Goal: Task Accomplishment & Management: Use online tool/utility

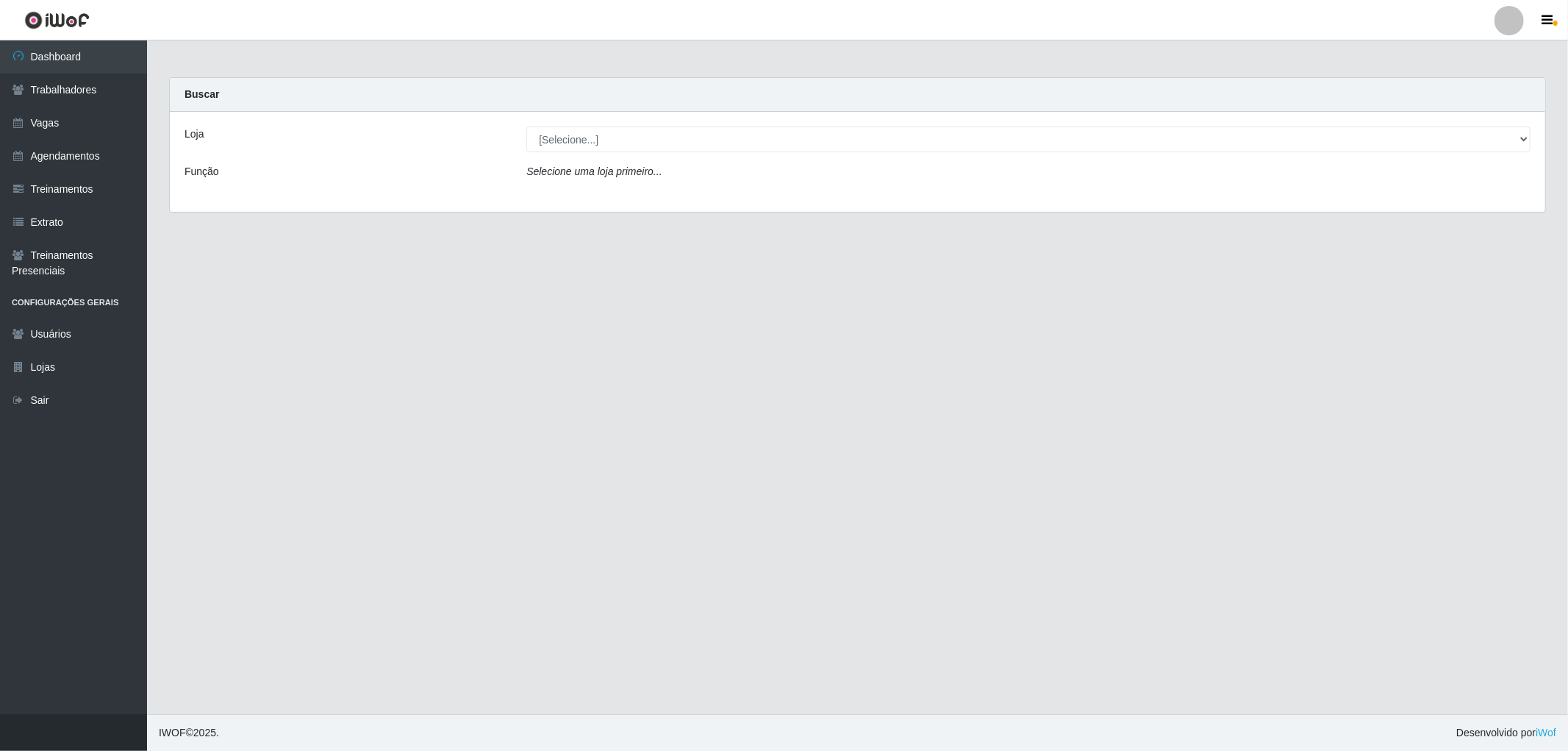
click at [687, 125] on div "Loja [Selecione...] The Pow Pizzaria Delivery - Miramar Função Selecione uma lo…" at bounding box center [857, 161] width 1375 height 100
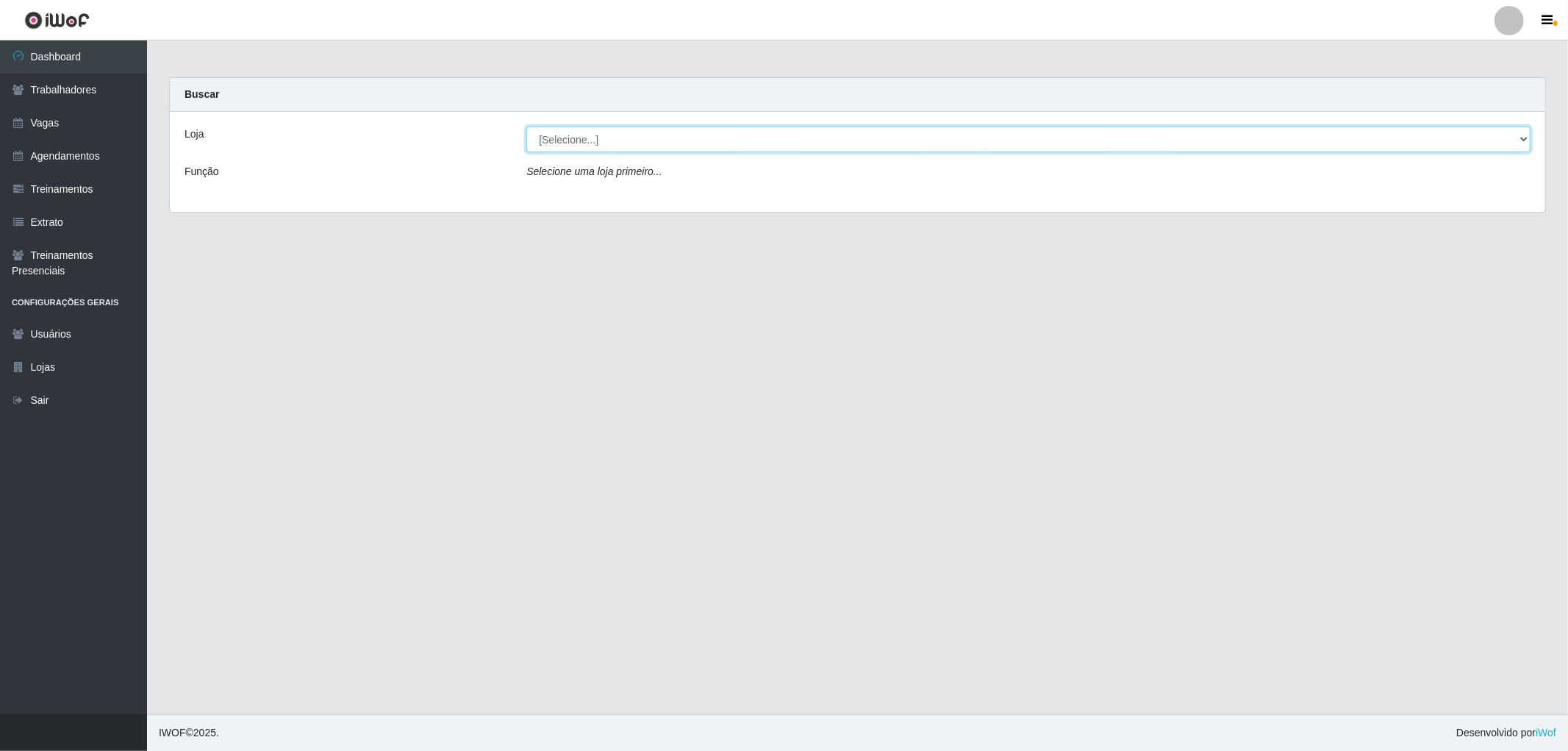
click at [689, 134] on select "[Selecione...] The Pow Pizzaria Delivery - [GEOGRAPHIC_DATA]" at bounding box center [1028, 140] width 1004 height 26
select select "322"
click at [526, 127] on select "[Selecione...] The Pow Pizzaria Delivery - [GEOGRAPHIC_DATA]" at bounding box center [1028, 140] width 1004 height 26
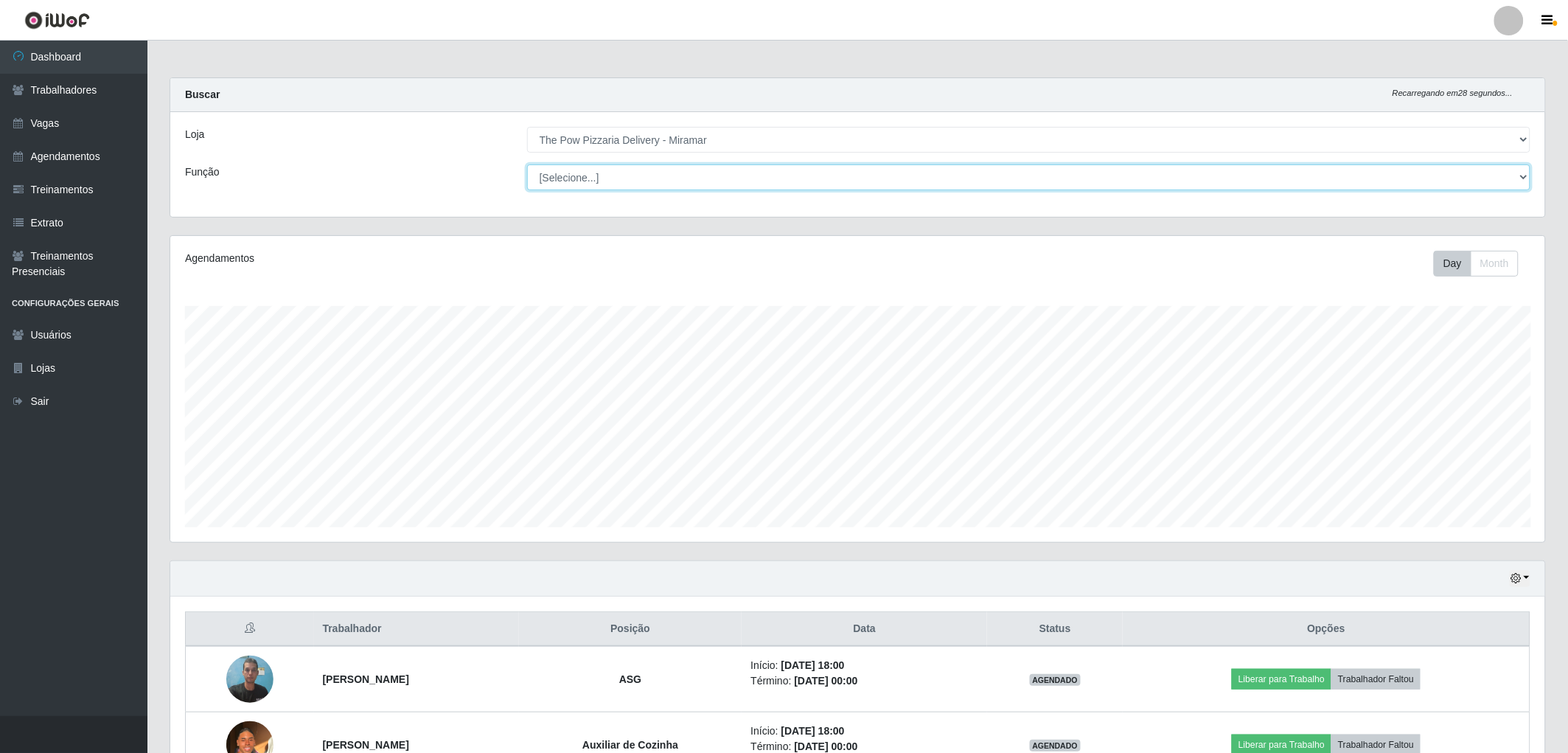
click at [694, 183] on select "[Selecione...] ASG ASG + ASG ++ Auxiliar de Cozinha Auxiliar de Cozinha + Auxil…" at bounding box center [1029, 178] width 1003 height 26
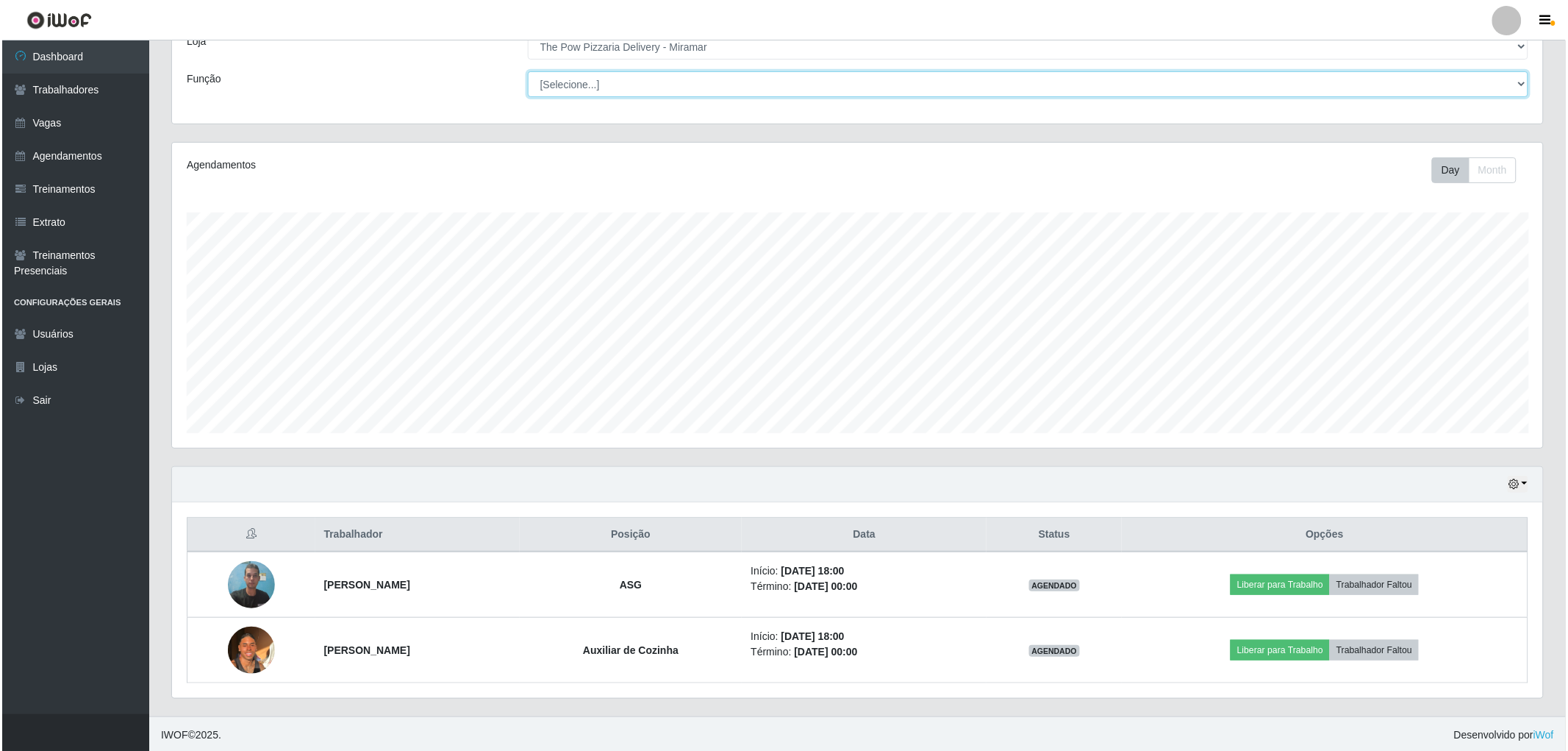
scroll to position [96, 0]
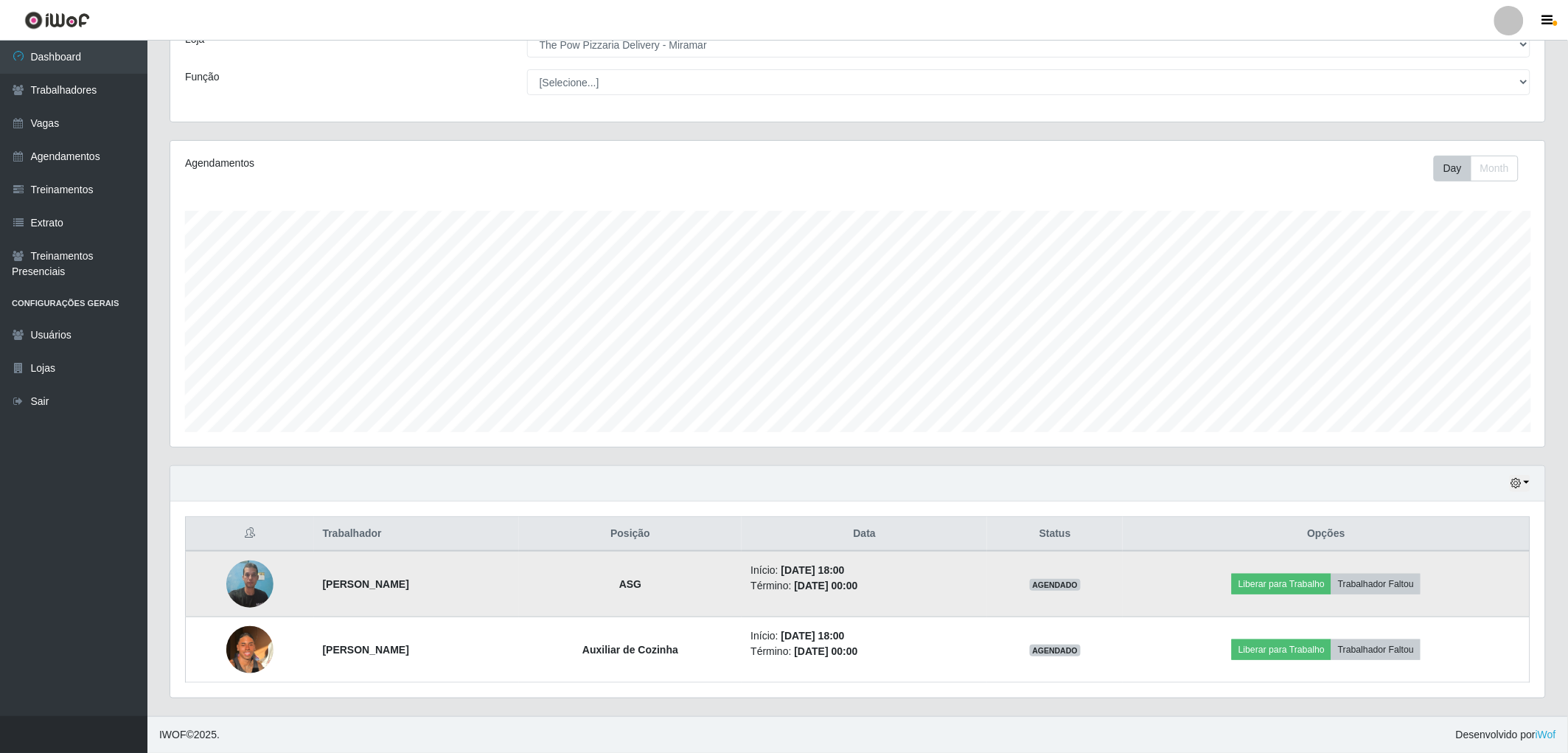
click at [215, 587] on td at bounding box center [250, 583] width 128 height 66
click at [227, 587] on img at bounding box center [250, 583] width 47 height 62
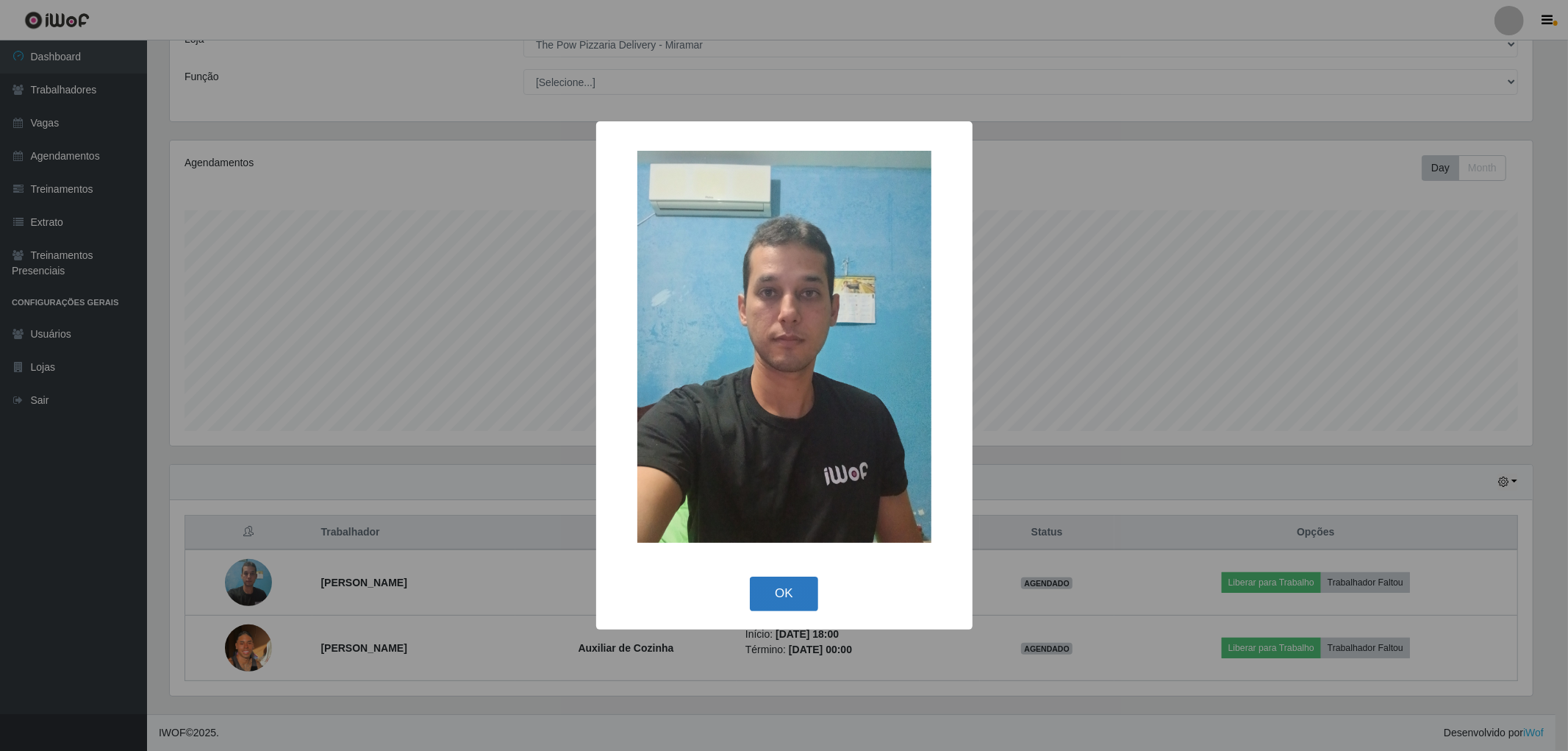
click at [782, 591] on button "OK" at bounding box center [784, 594] width 69 height 34
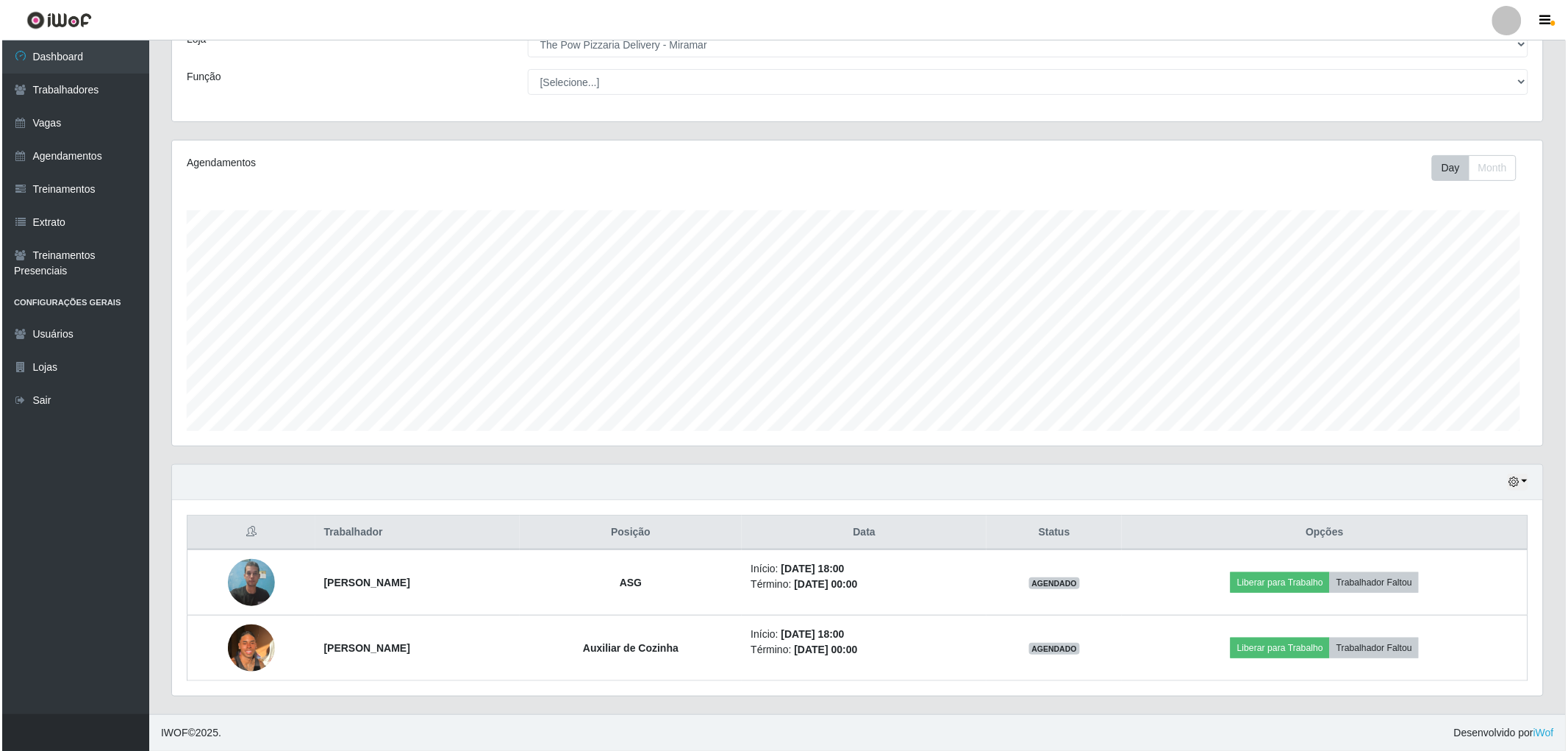
scroll to position [305, 1371]
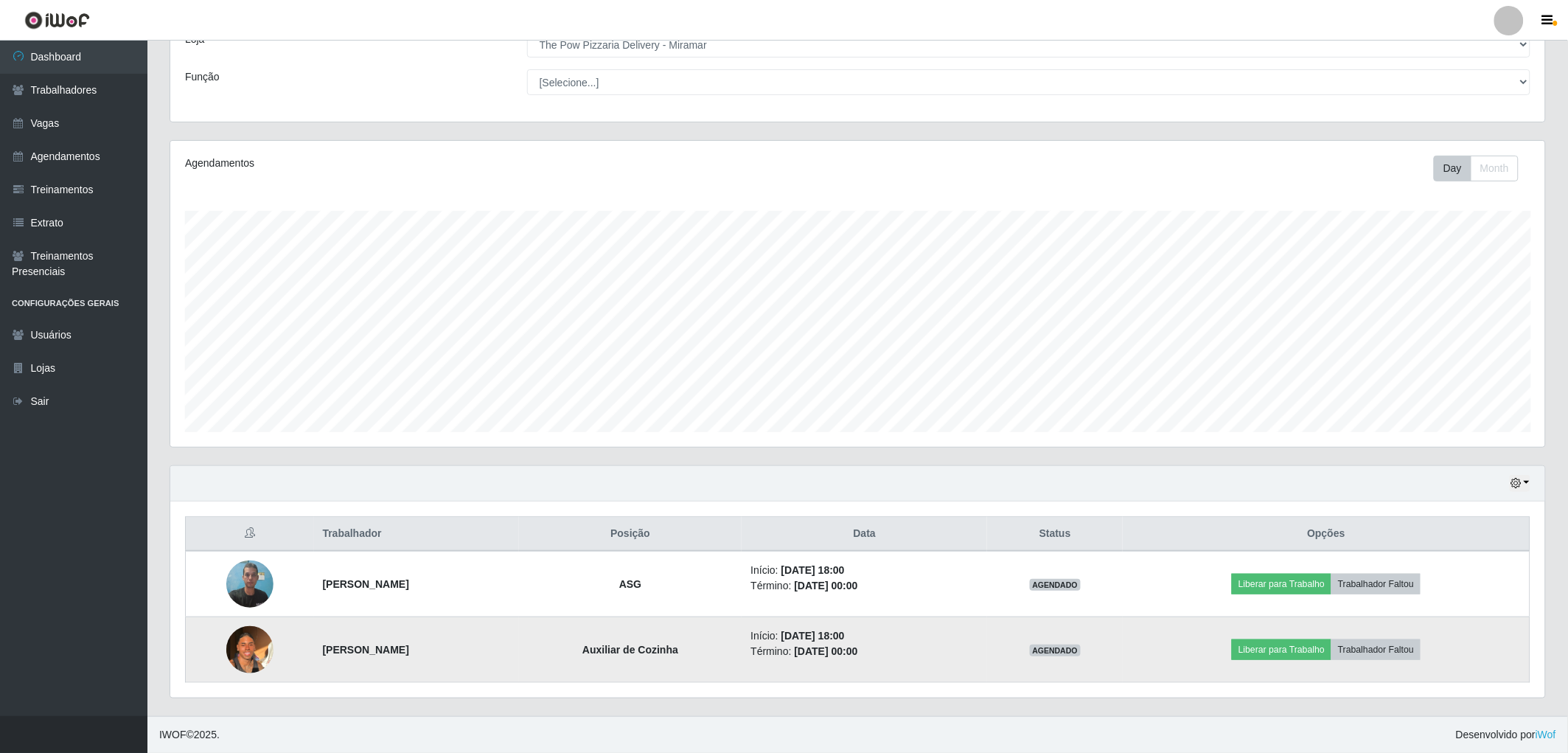
click at [236, 663] on img at bounding box center [250, 649] width 47 height 62
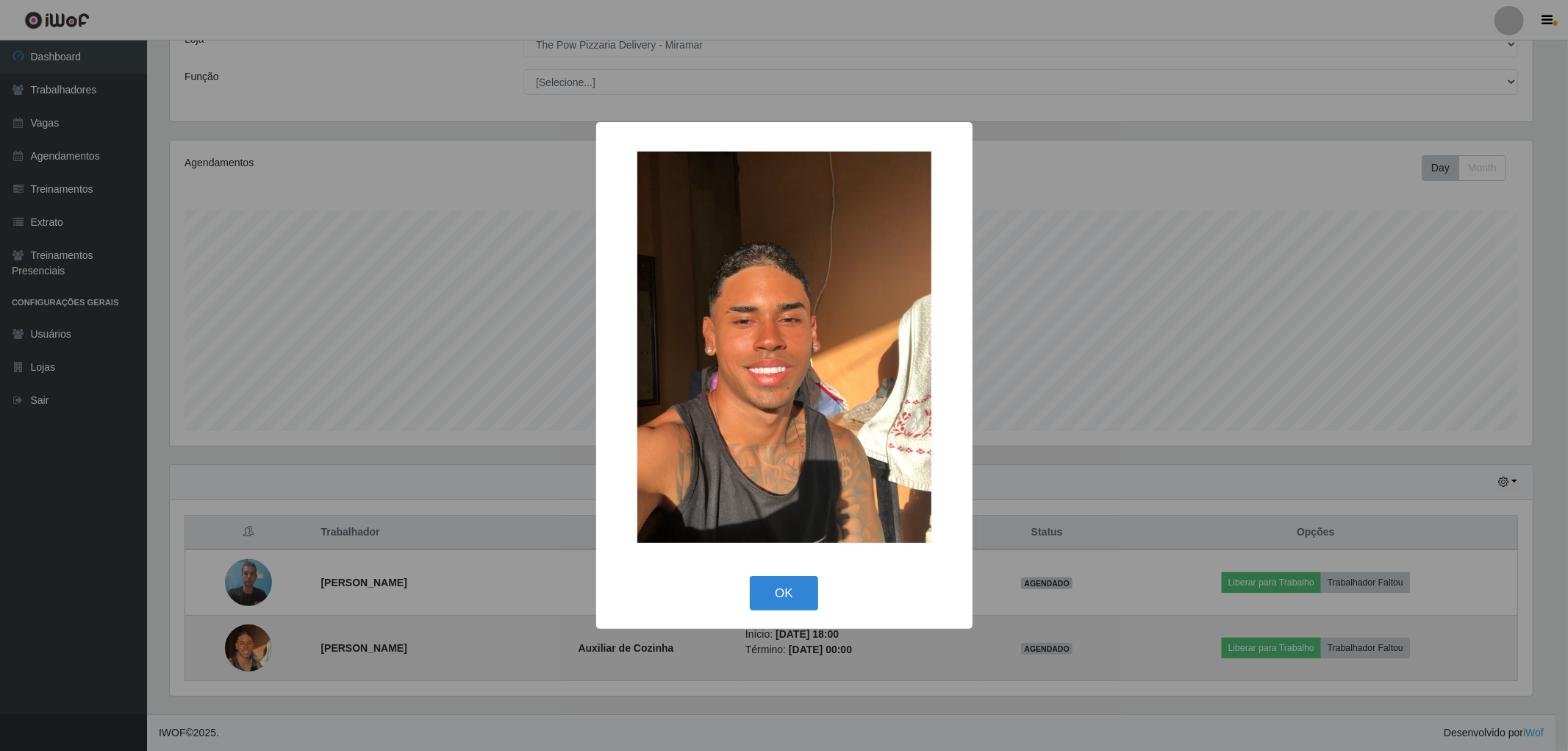
click at [235, 662] on div "× OK Cancel" at bounding box center [784, 375] width 1568 height 751
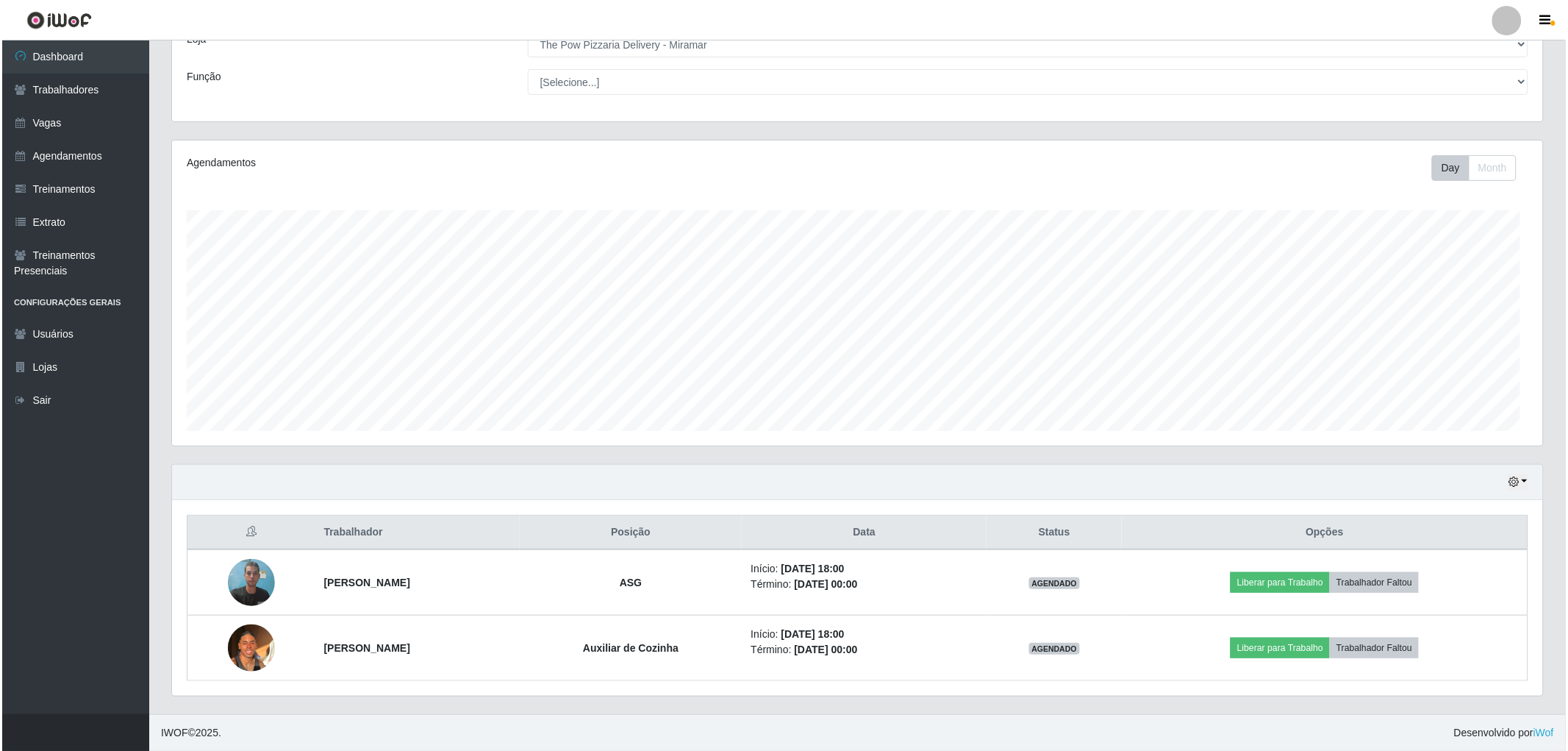
scroll to position [305, 1371]
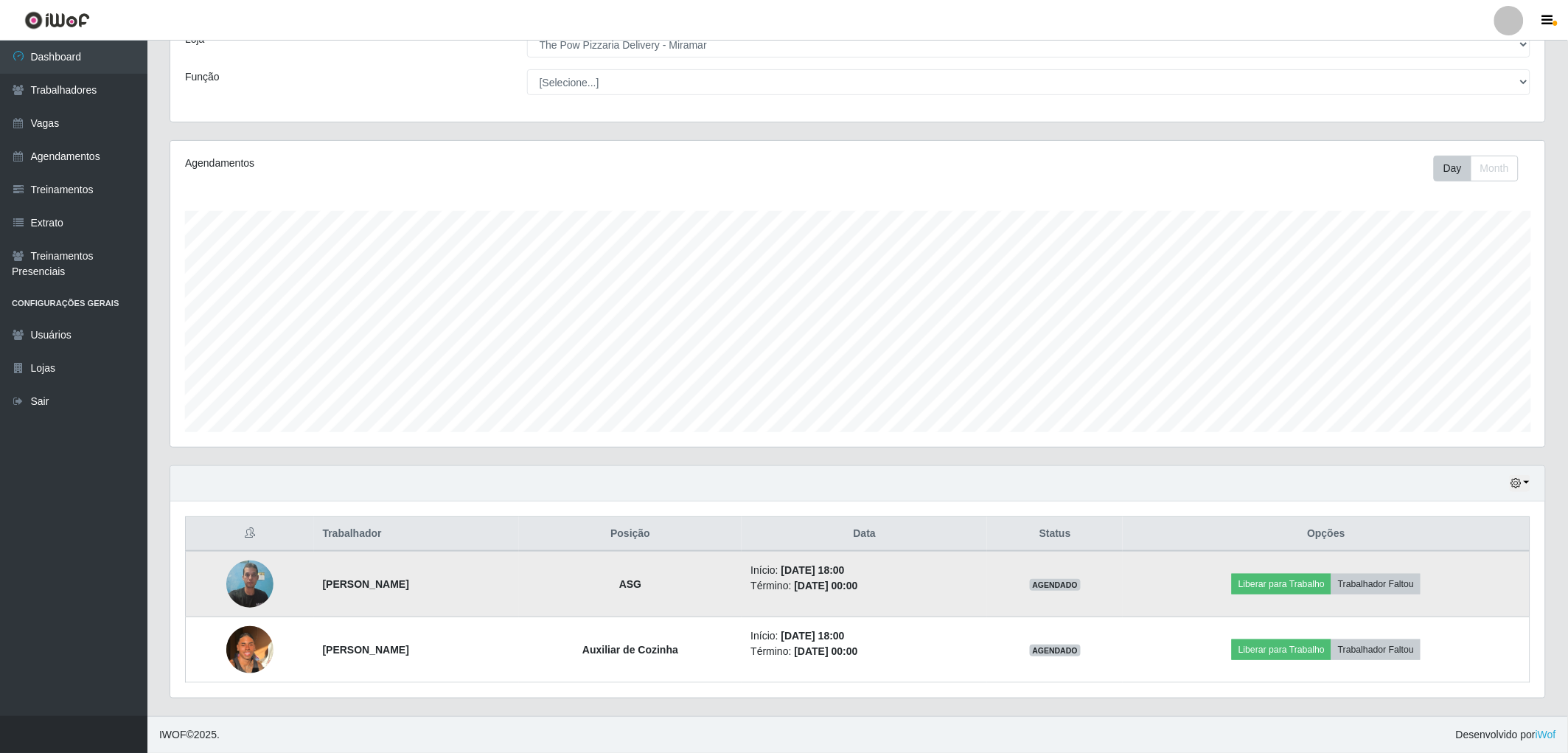
click at [1302, 595] on td "Liberar para Trabalho Trabalhador Faltou" at bounding box center [1326, 583] width 407 height 66
click at [1298, 590] on button "Liberar para Trabalho" at bounding box center [1282, 584] width 99 height 21
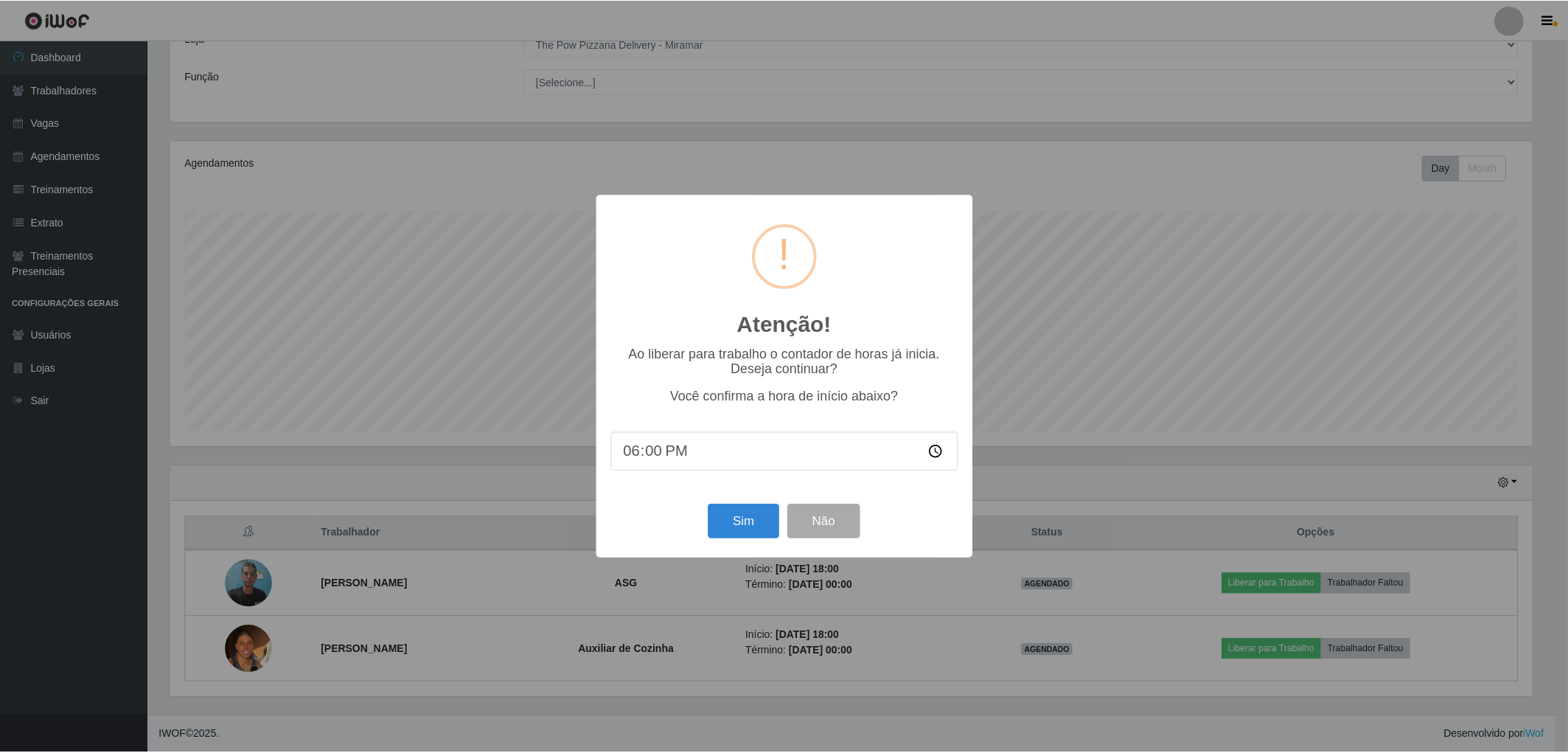
scroll to position [306, 1366]
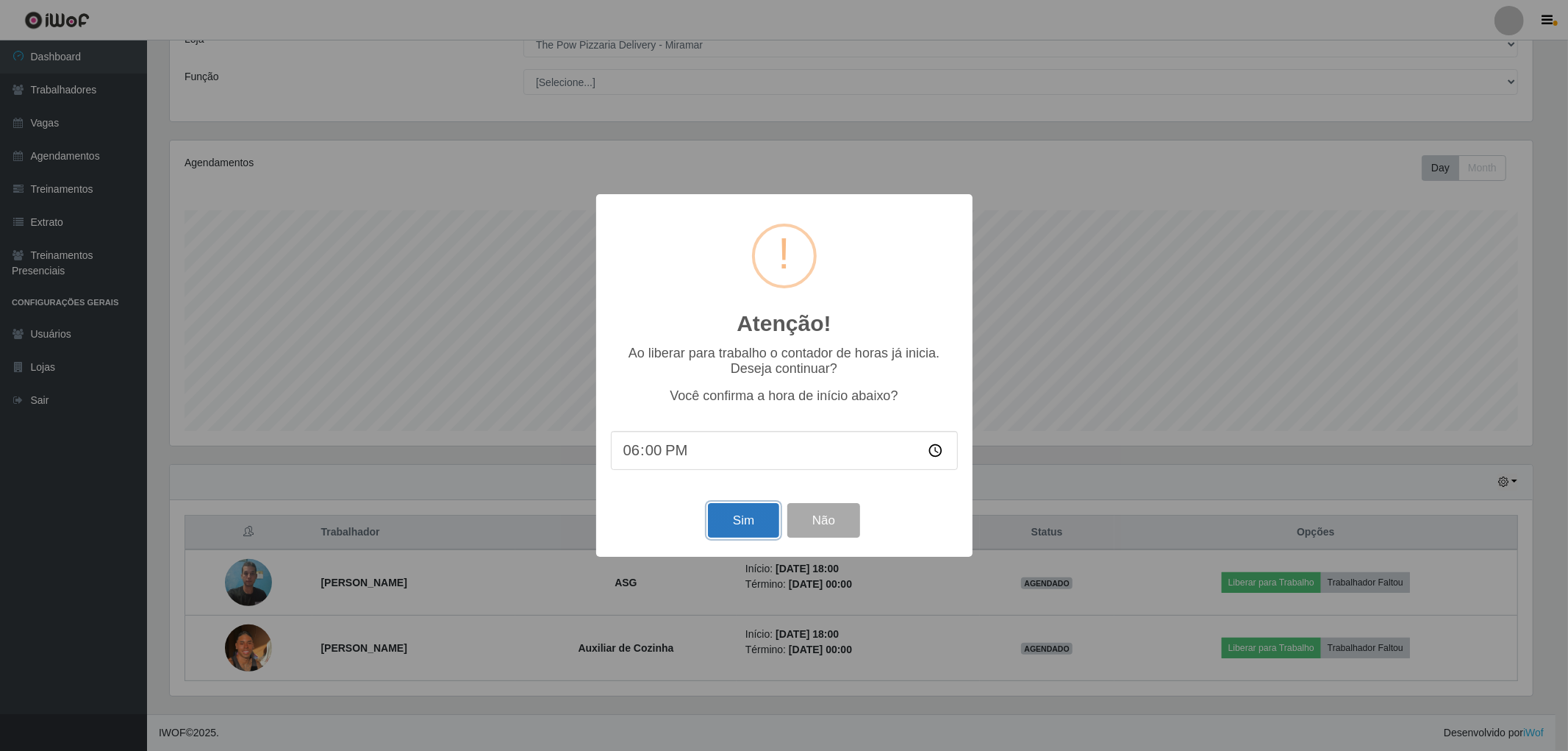
click at [747, 532] on button "Sim" at bounding box center [743, 520] width 71 height 34
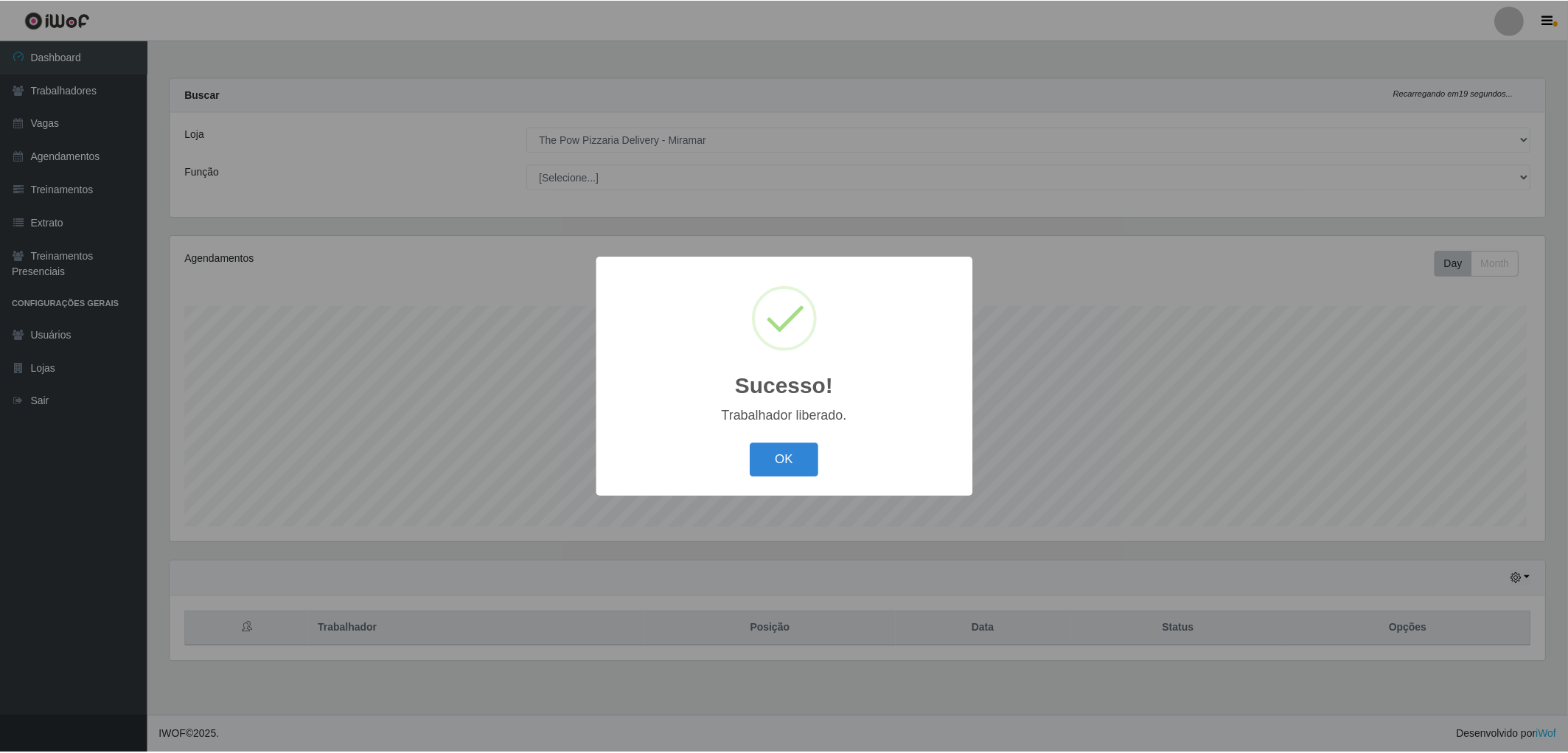
scroll to position [306, 1379]
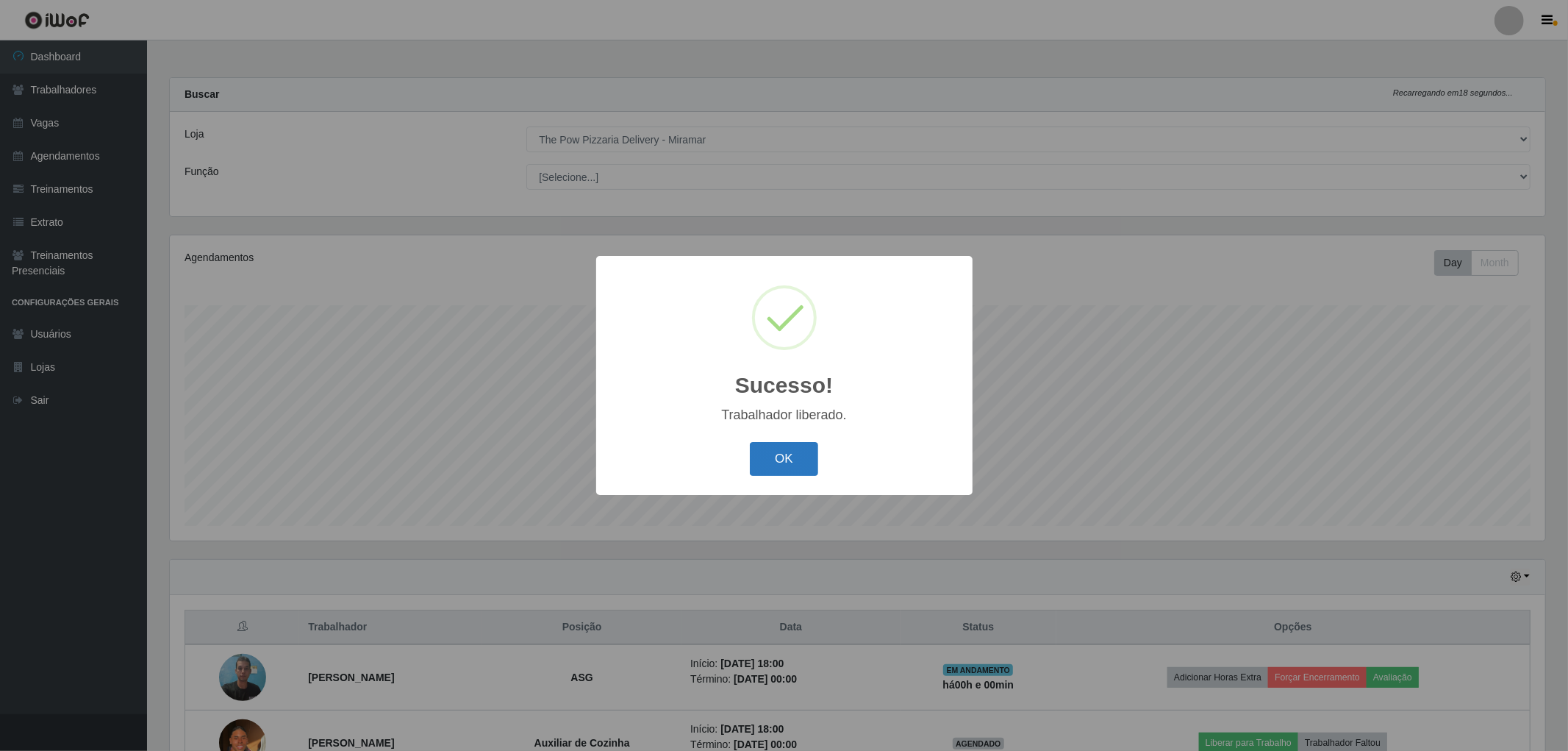
click at [777, 450] on button "OK" at bounding box center [784, 459] width 69 height 34
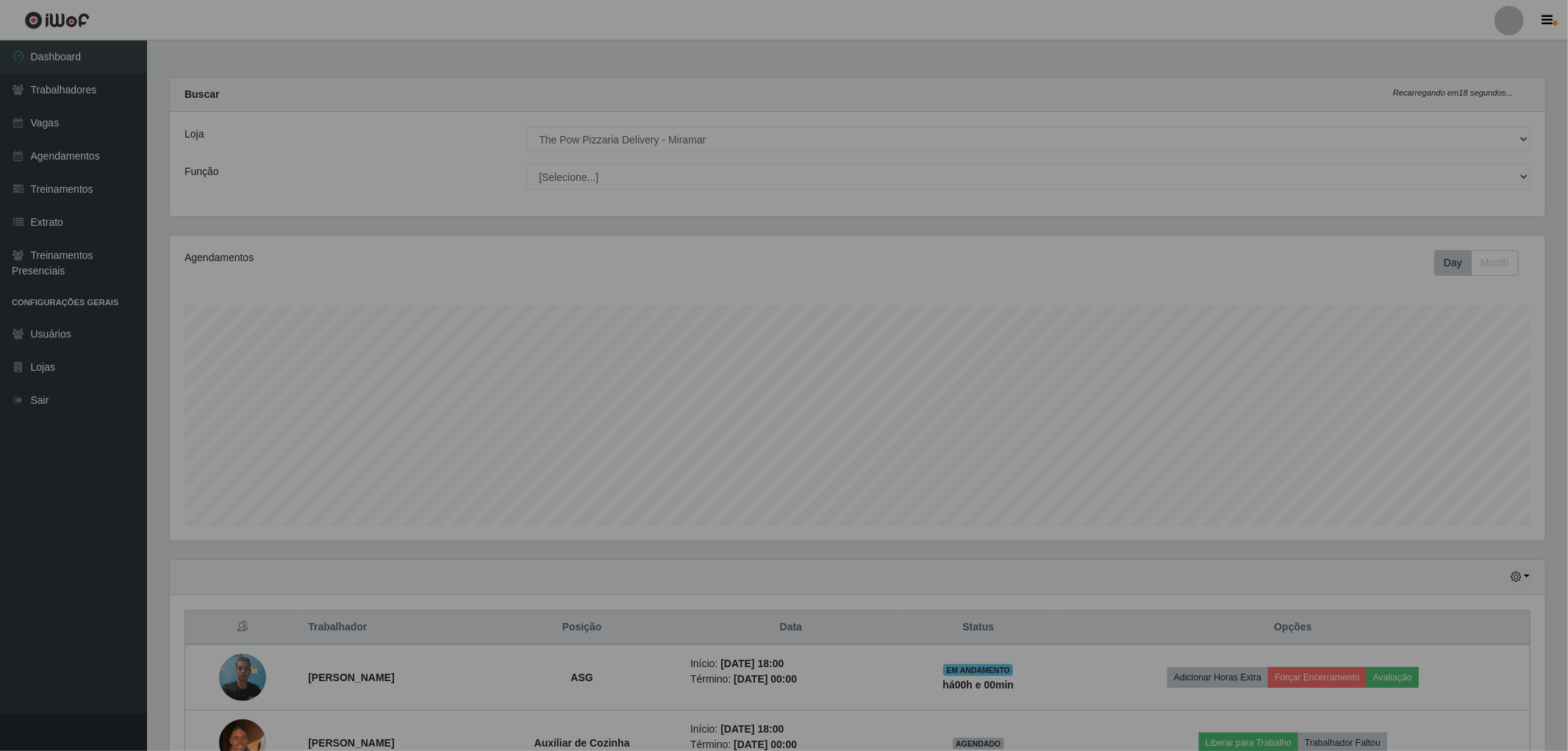
scroll to position [735183, 733630]
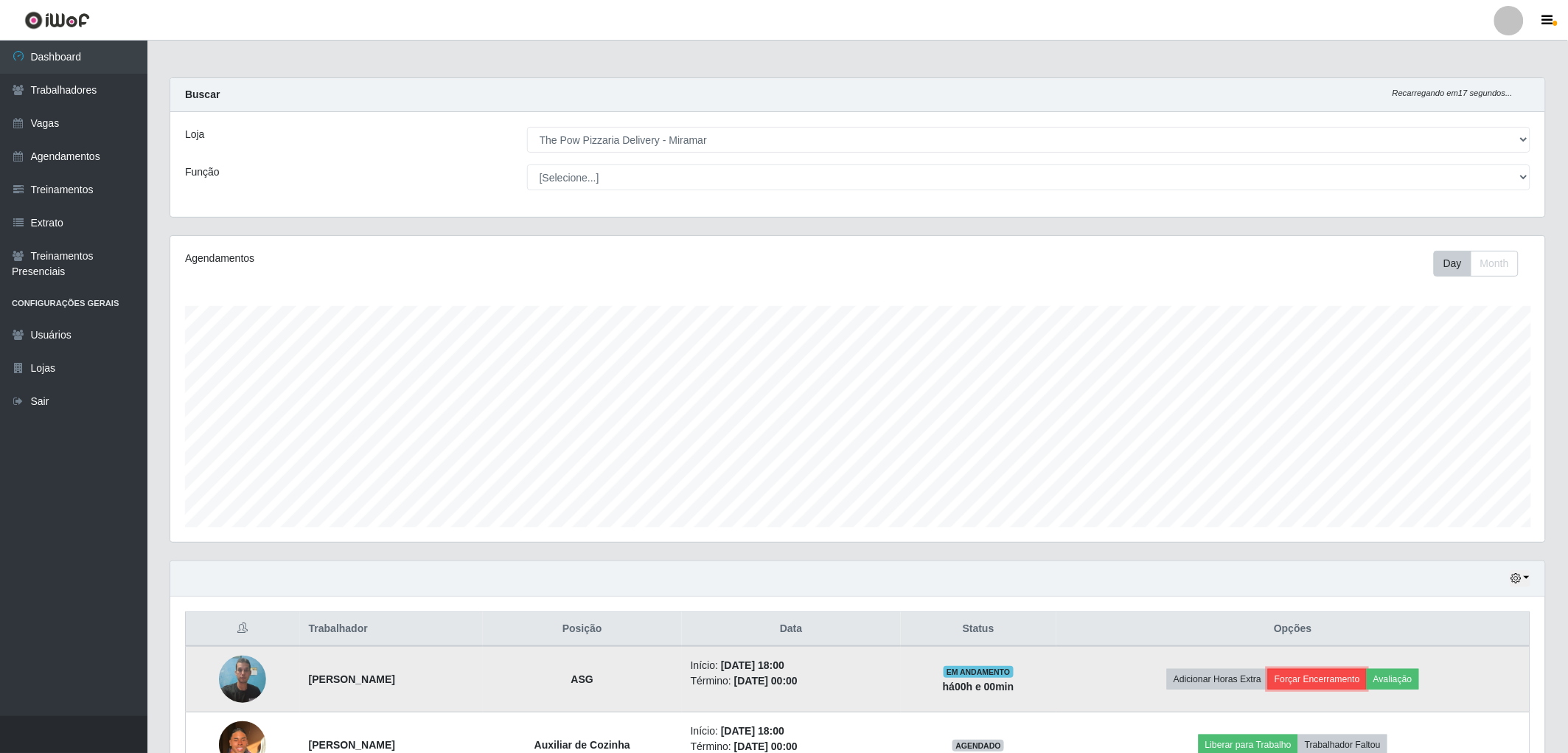
click at [1367, 676] on button "Forçar Encerramento" at bounding box center [1317, 679] width 98 height 21
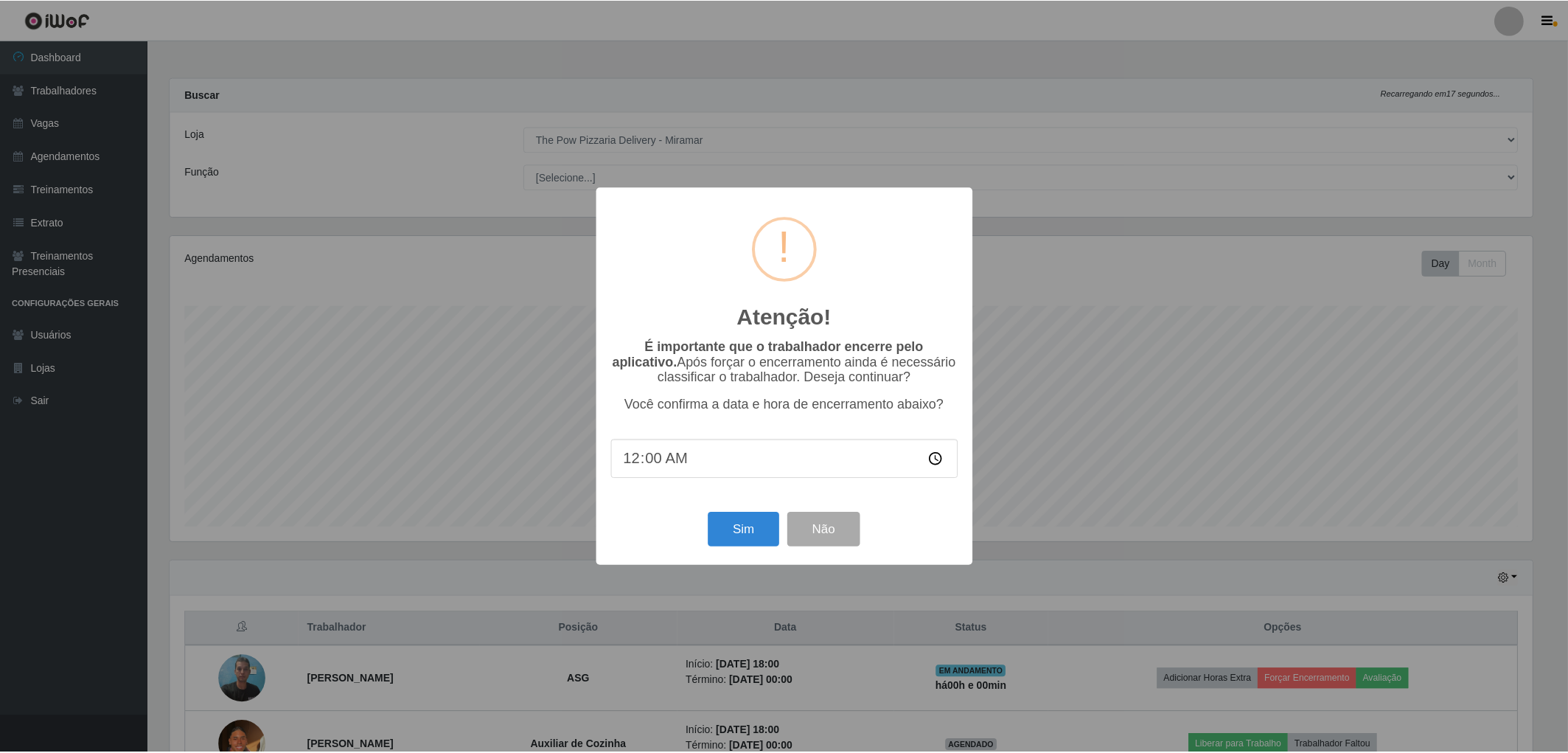
scroll to position [306, 1366]
click at [769, 531] on button "Sim" at bounding box center [745, 529] width 71 height 34
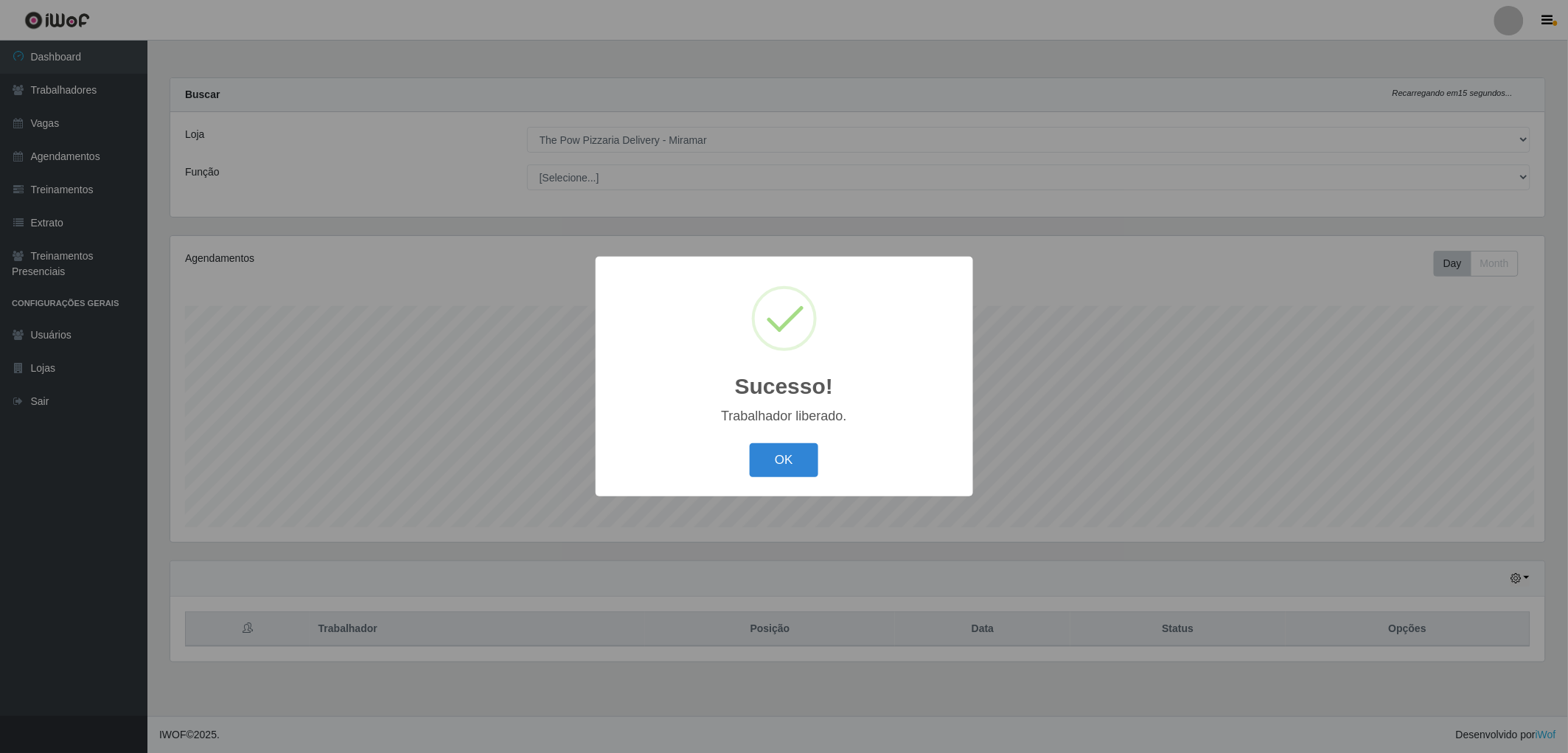
scroll to position [306, 1379]
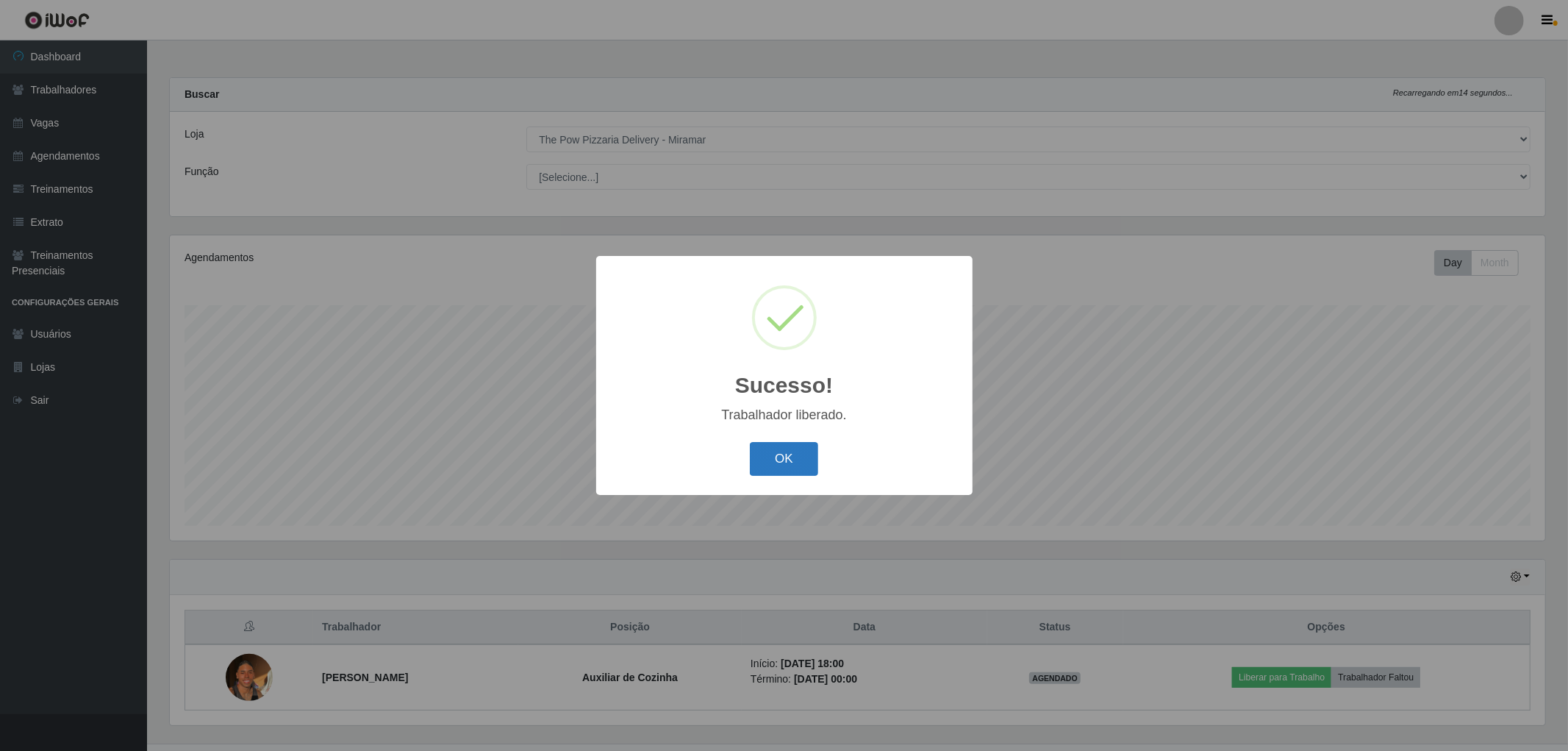
click at [782, 466] on button "OK" at bounding box center [784, 459] width 69 height 34
click at [782, 466] on div "Sucesso! × Trabalhador liberado. OK Cancel" at bounding box center [784, 375] width 1568 height 751
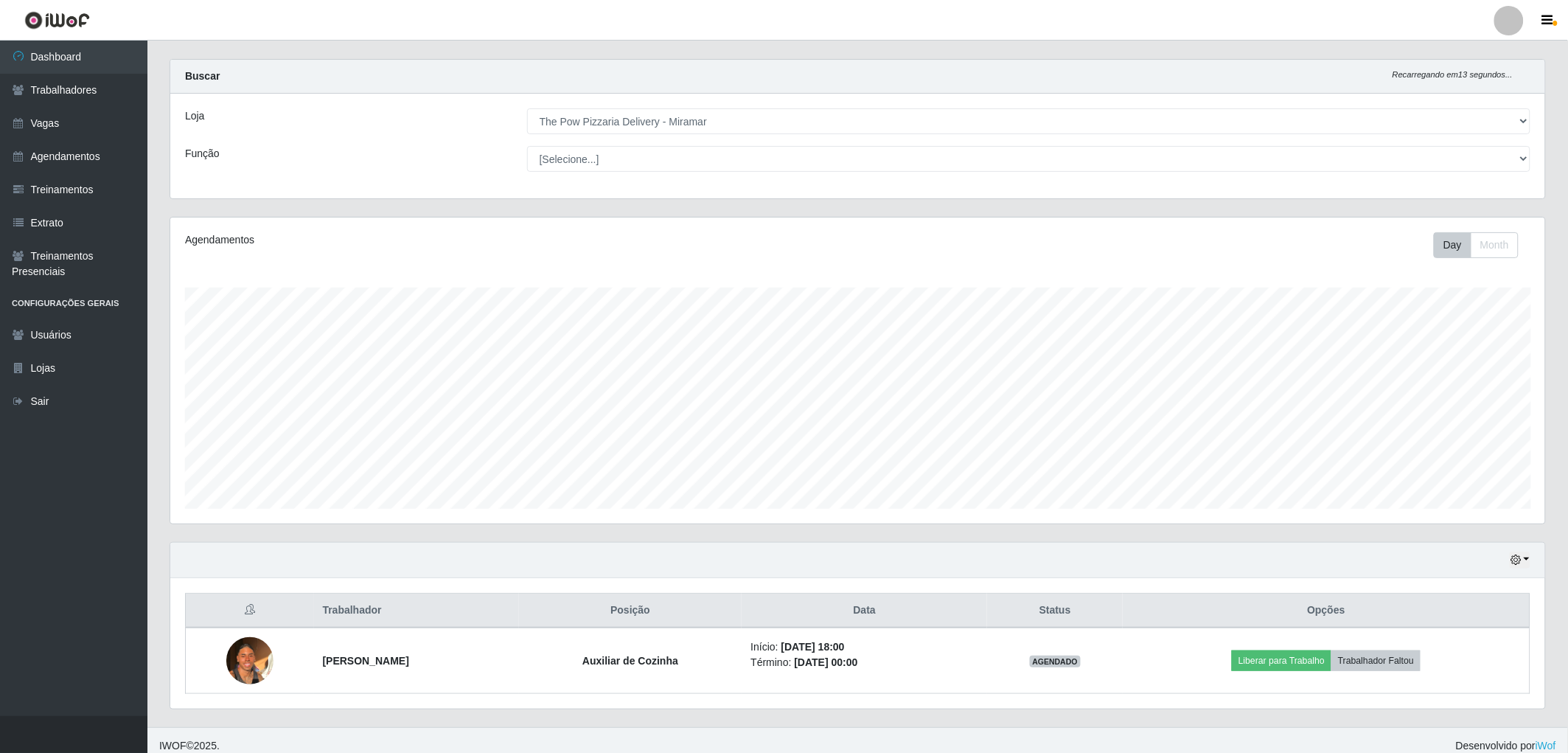
scroll to position [30, 0]
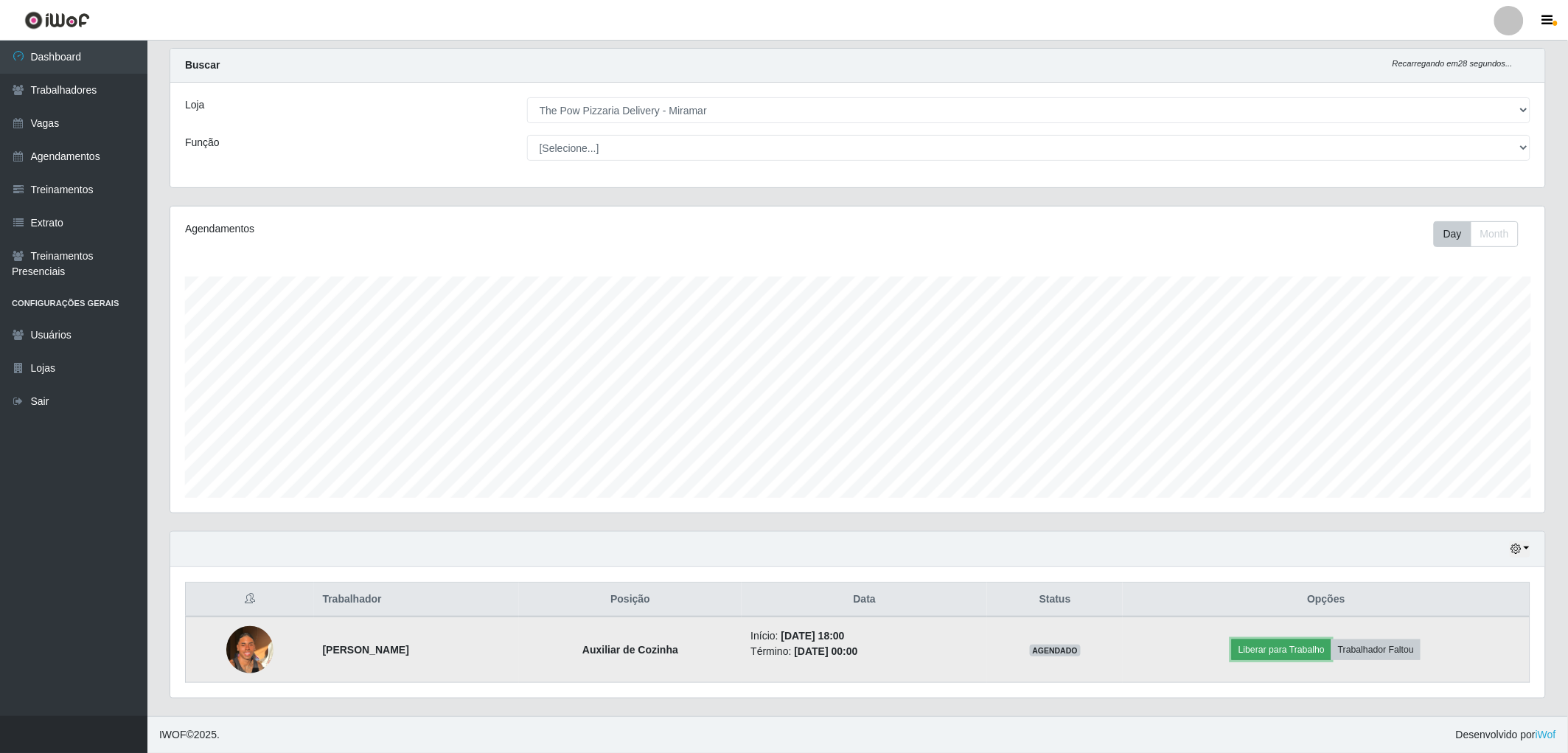
click at [1293, 657] on button "Liberar para Trabalho" at bounding box center [1282, 650] width 99 height 21
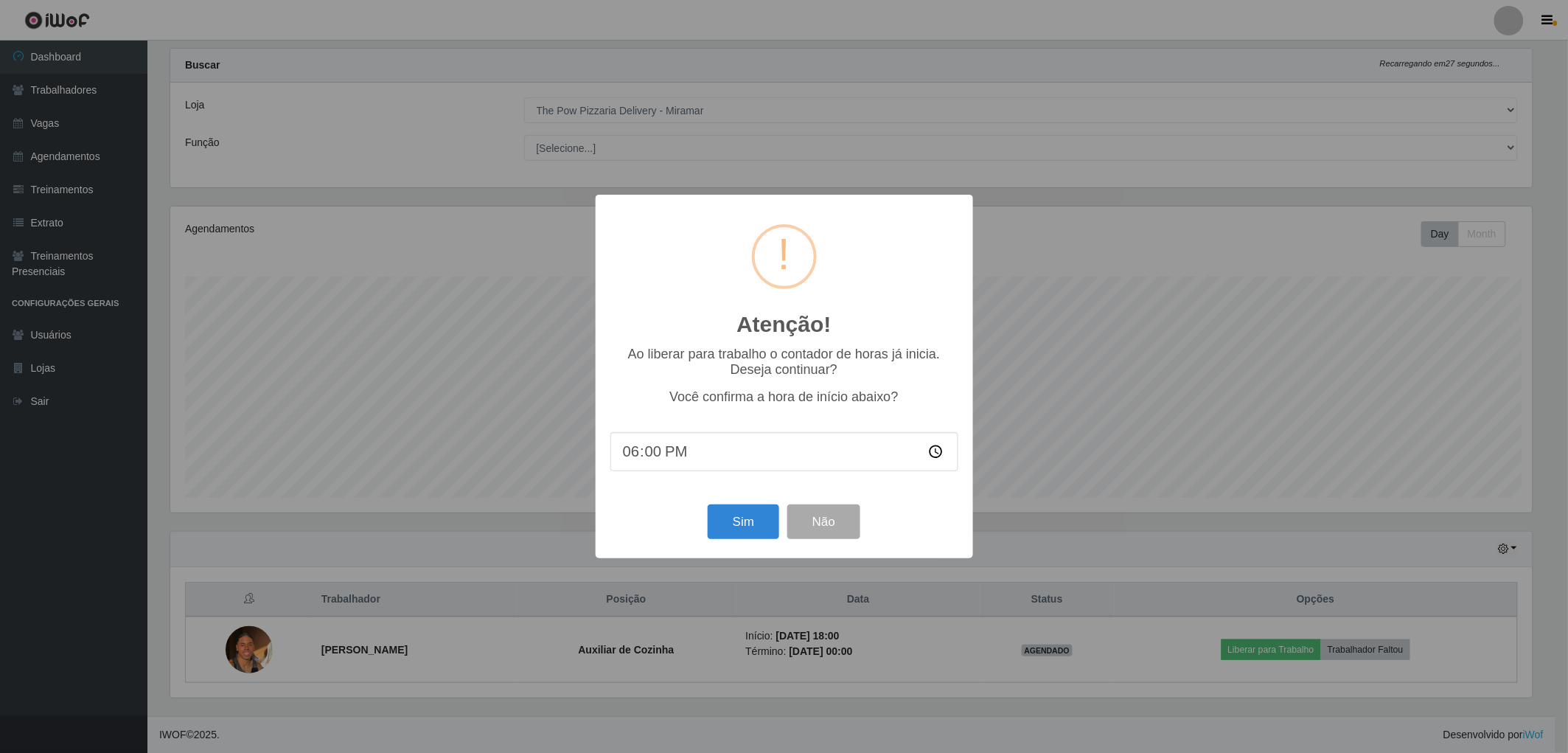
scroll to position [306, 1366]
click at [763, 522] on button "Sim" at bounding box center [745, 521] width 71 height 34
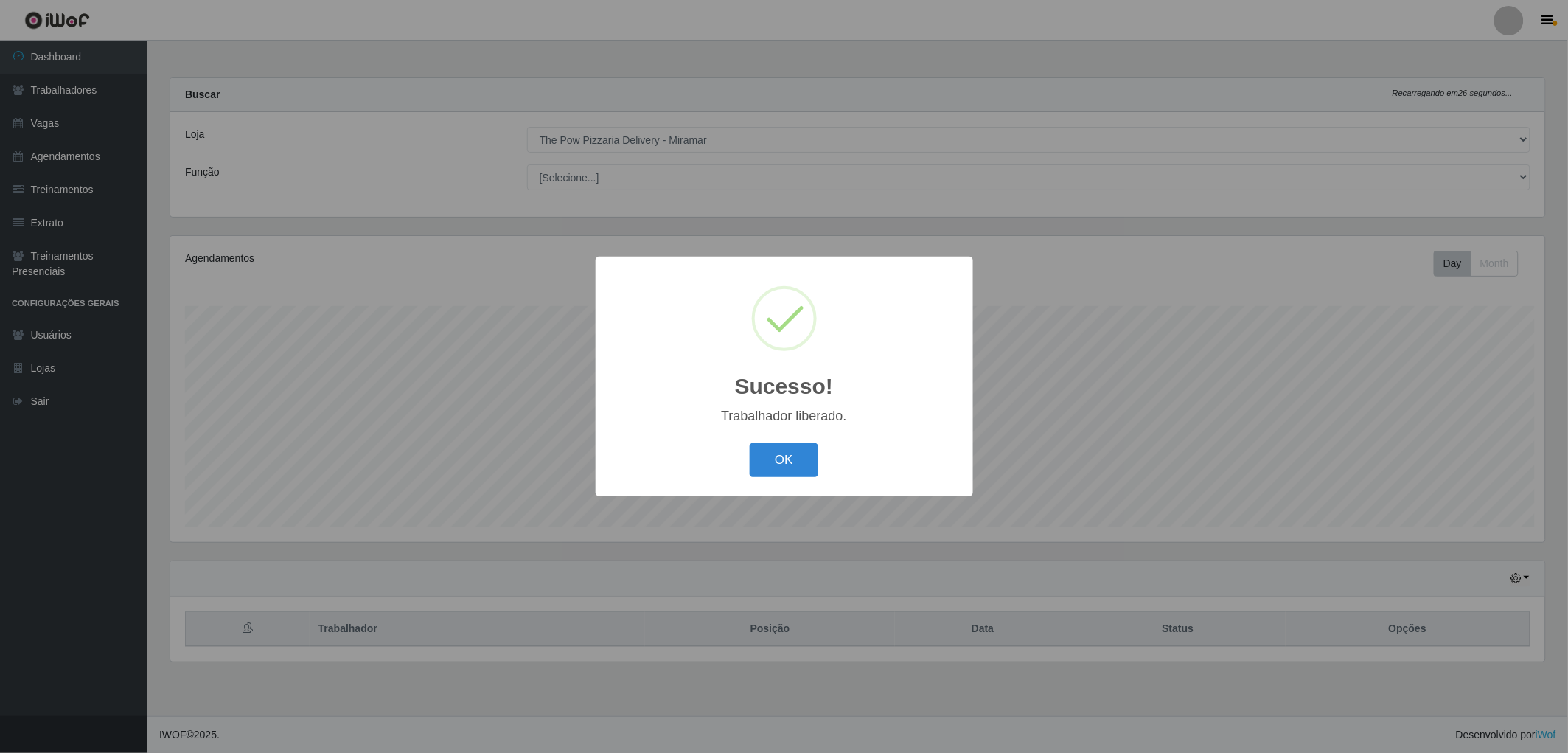
scroll to position [306, 1379]
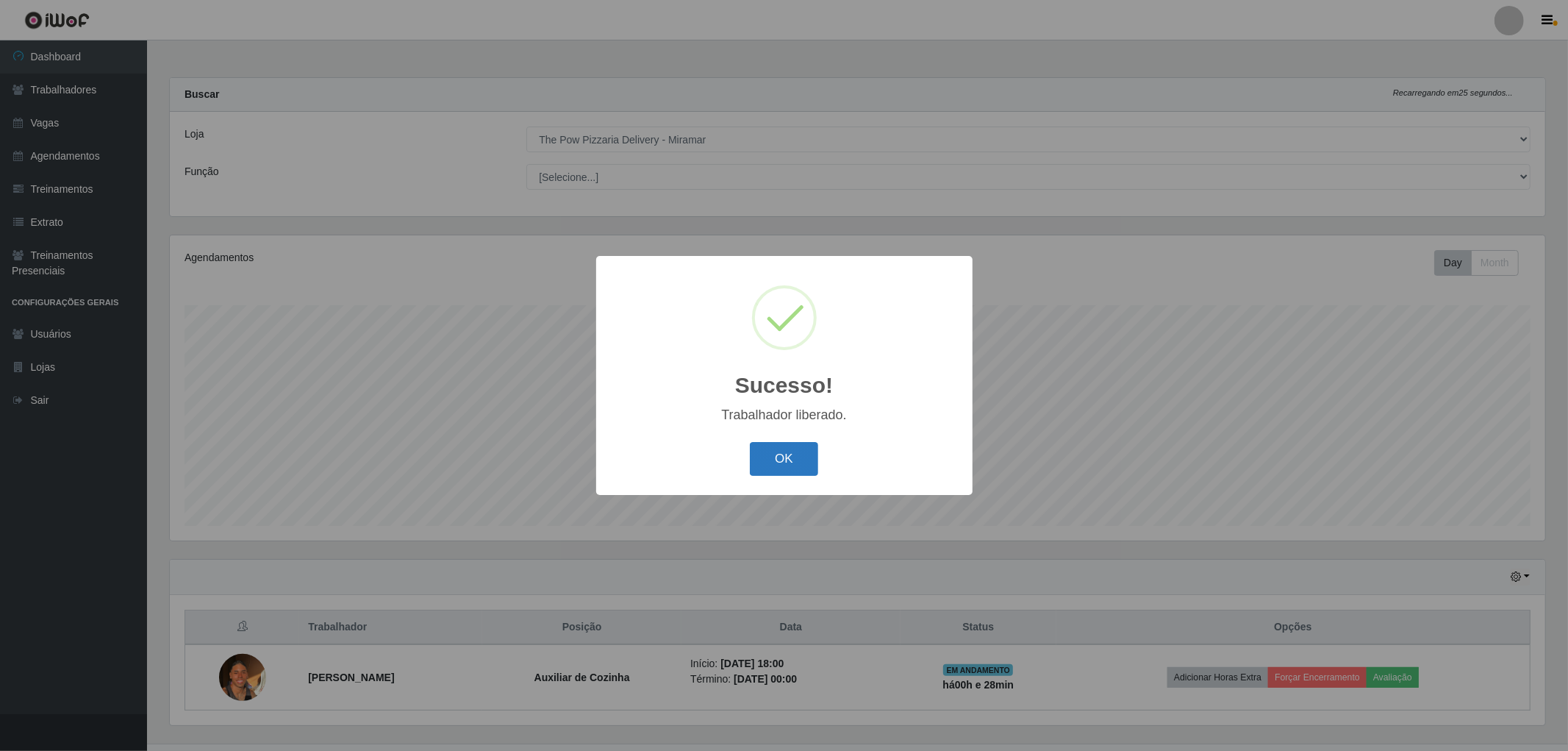
click at [760, 464] on button "OK" at bounding box center [784, 459] width 69 height 34
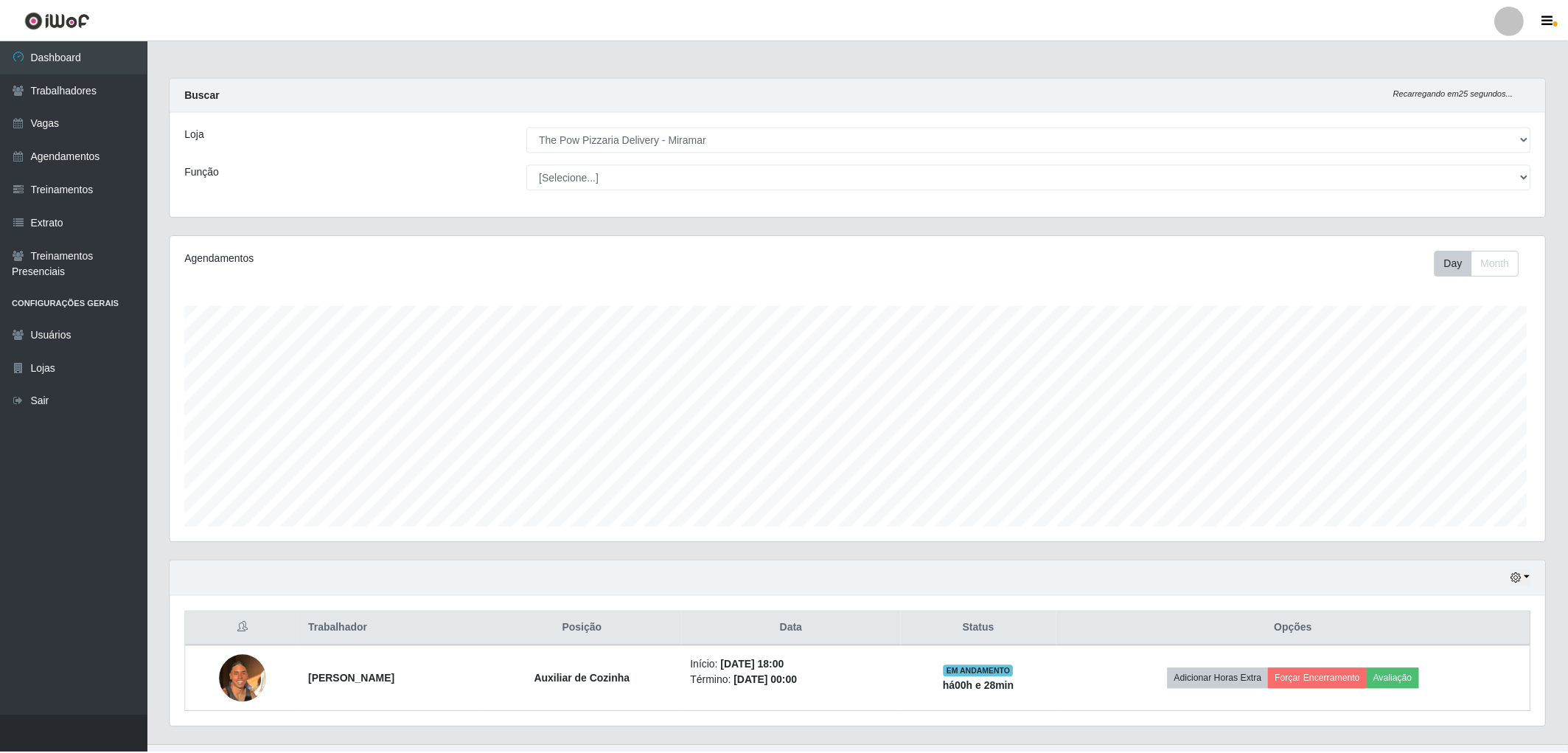
scroll to position [737141, 735876]
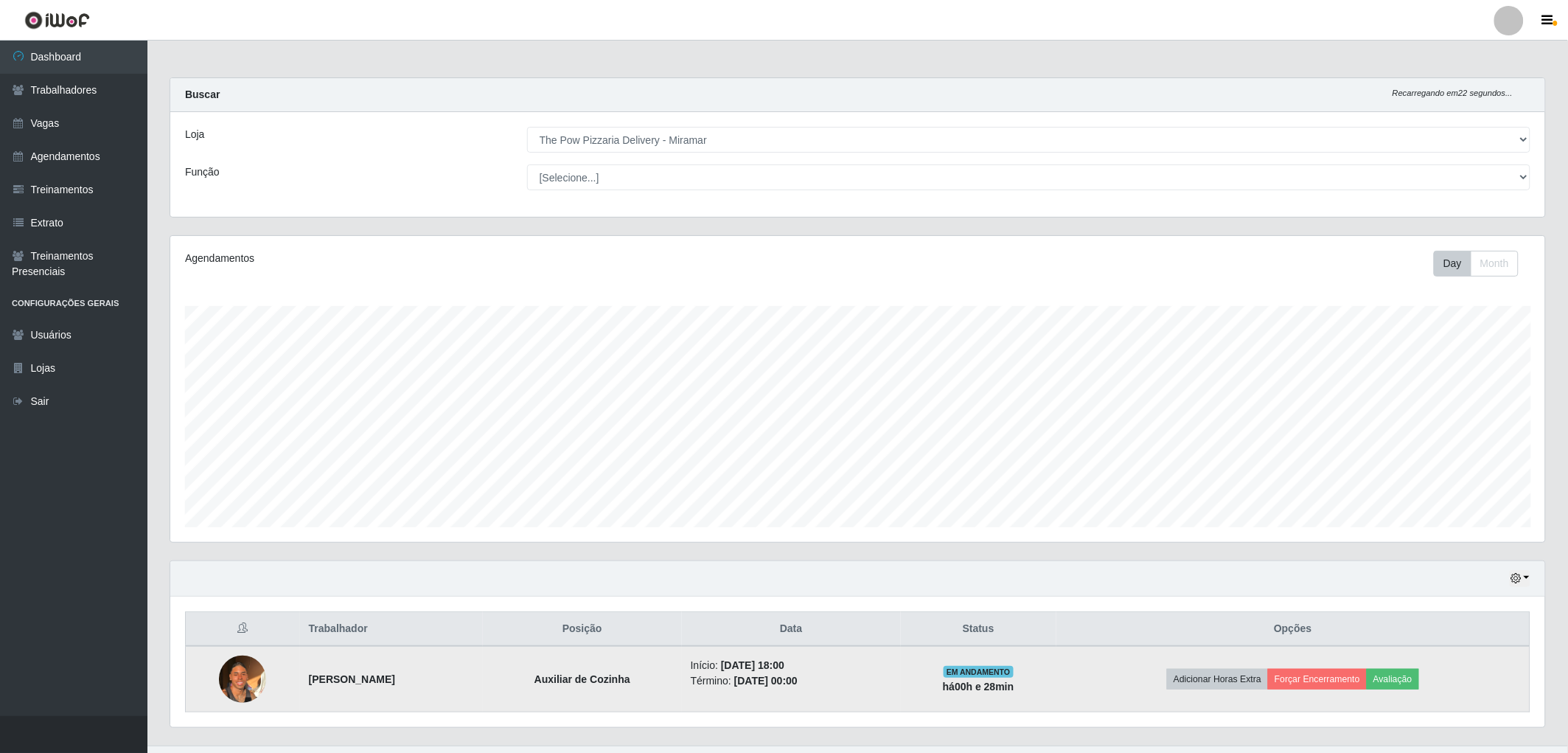
click at [1339, 665] on td "Adicionar Horas Extra Forçar Encerramento Avaliação" at bounding box center [1294, 679] width 474 height 66
click at [1342, 677] on button "Forçar Encerramento" at bounding box center [1317, 679] width 98 height 21
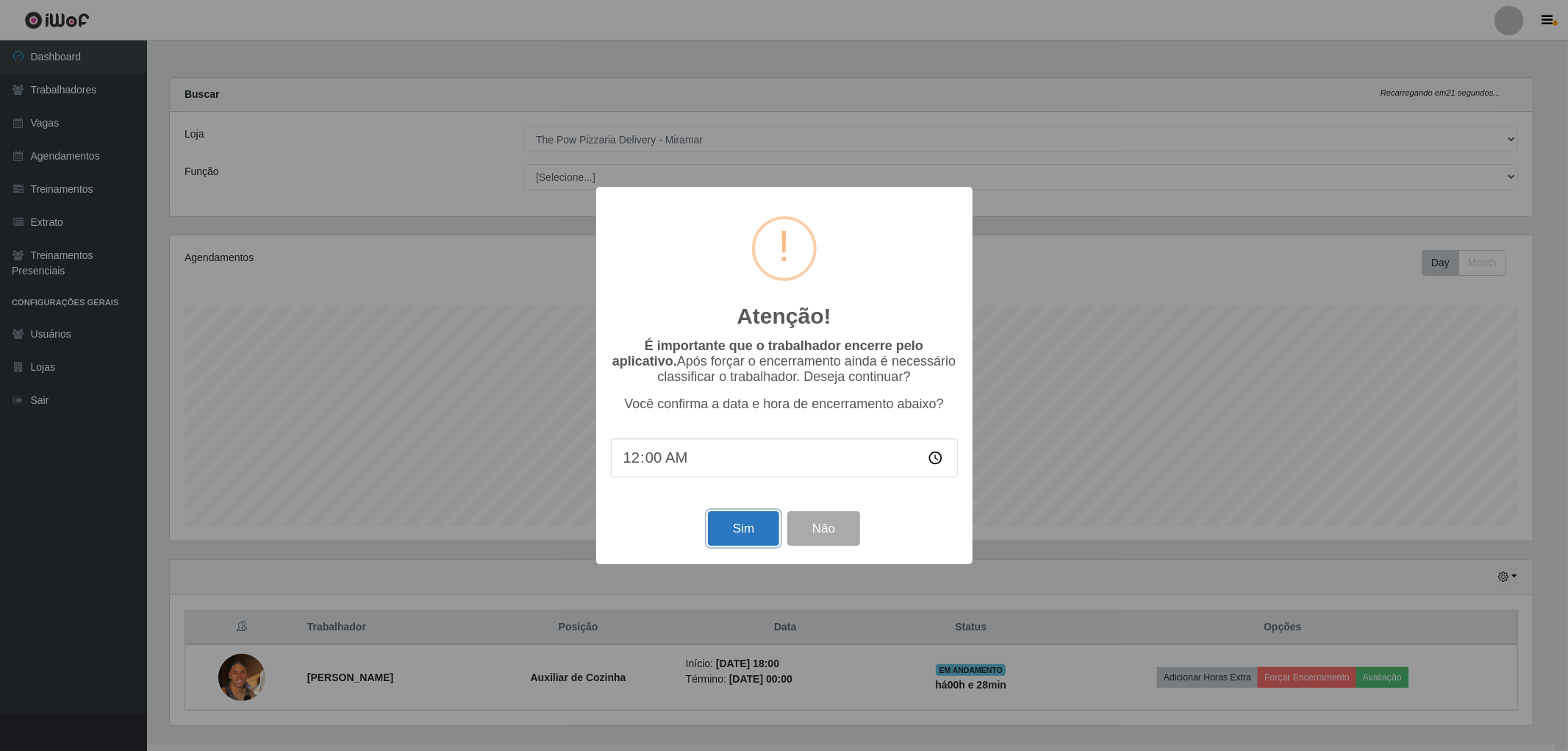
click at [741, 546] on button "Sim" at bounding box center [743, 528] width 71 height 34
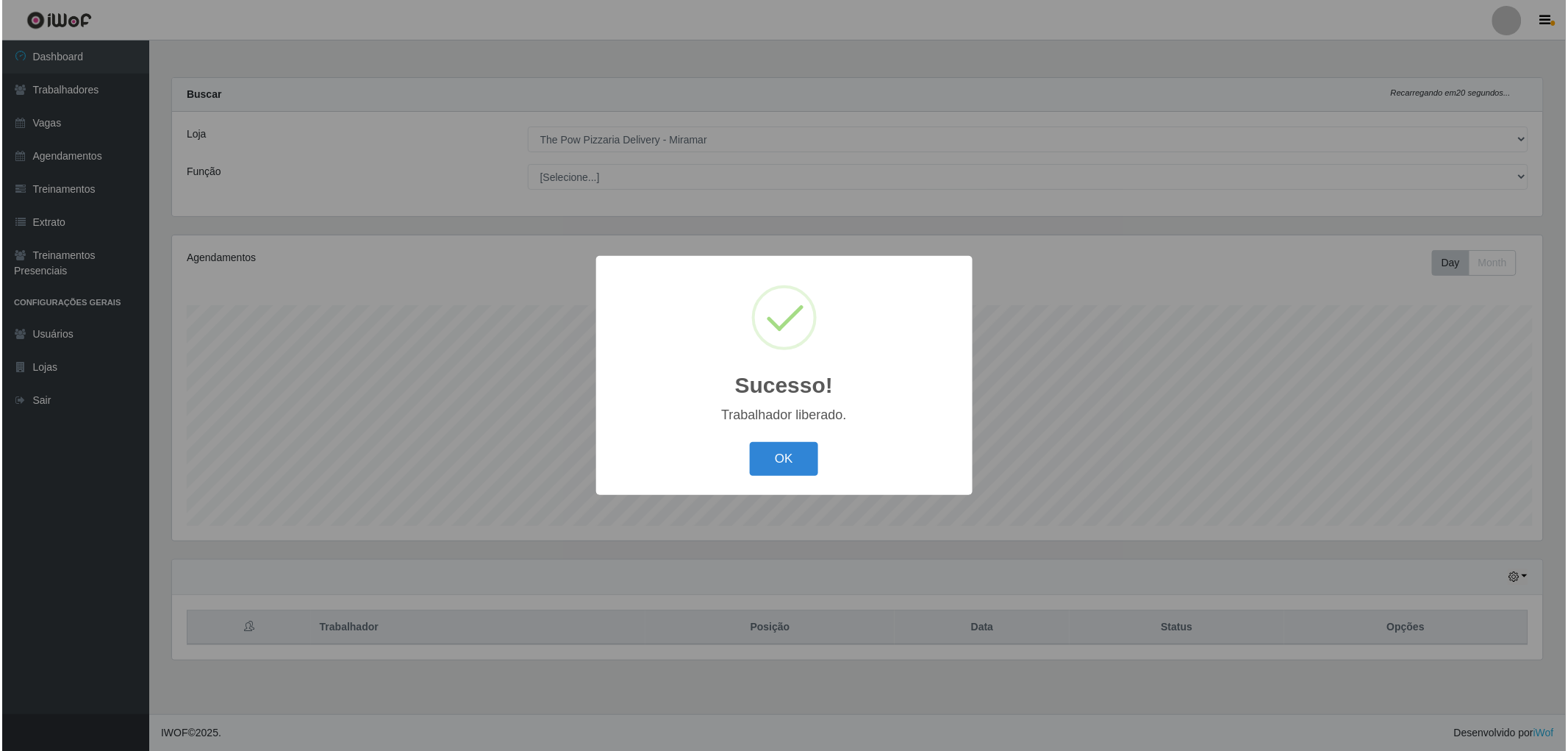
scroll to position [305, 1375]
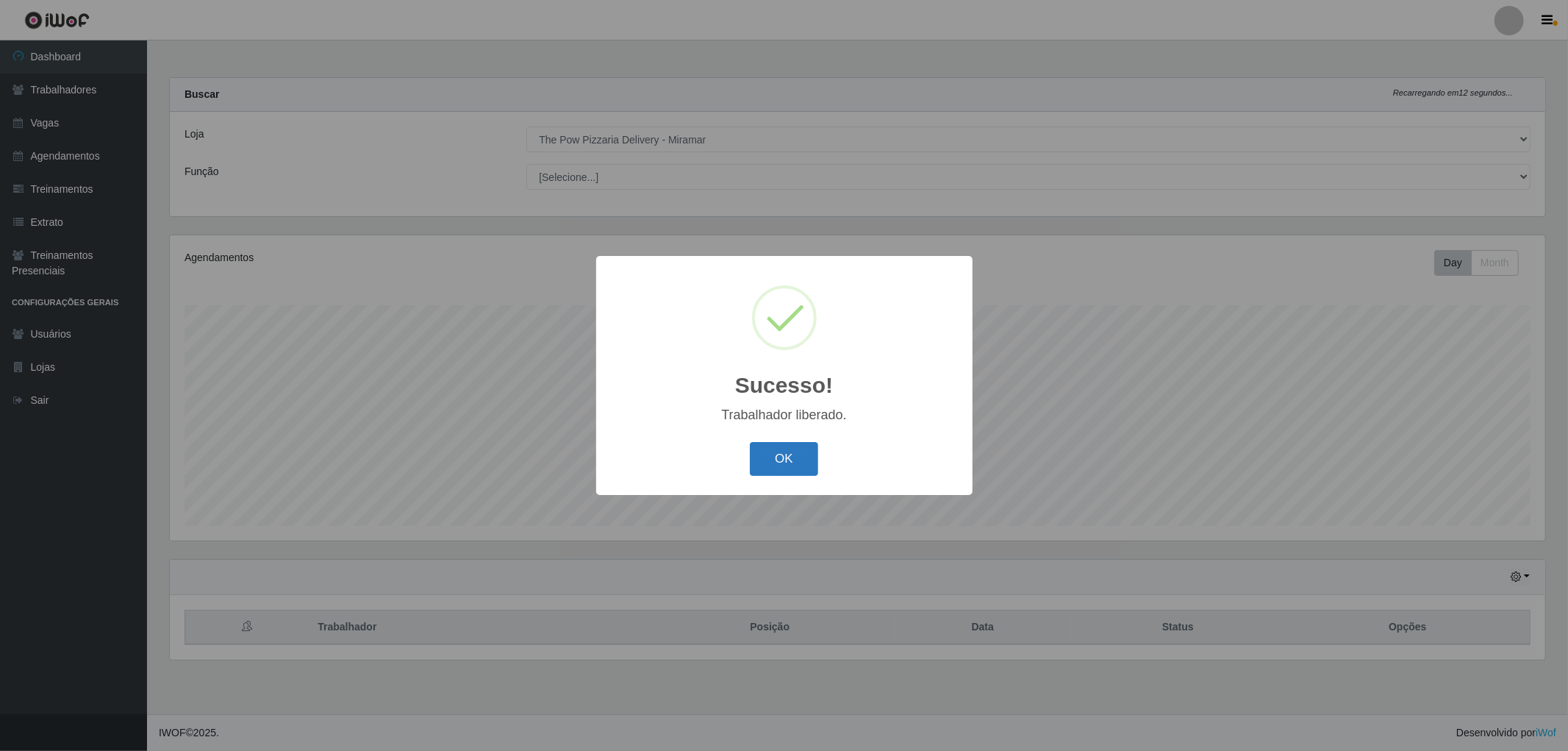
click at [763, 469] on button "OK" at bounding box center [784, 459] width 69 height 34
